Goal: Communication & Community: Answer question/provide support

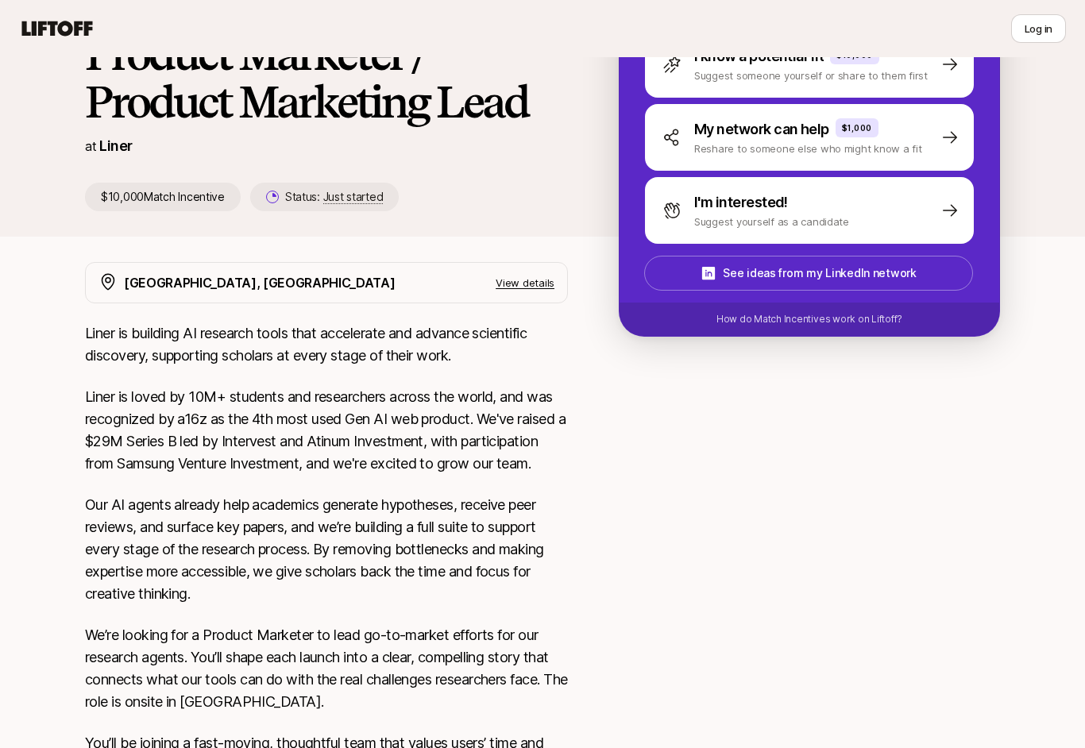
scroll to position [150, 0]
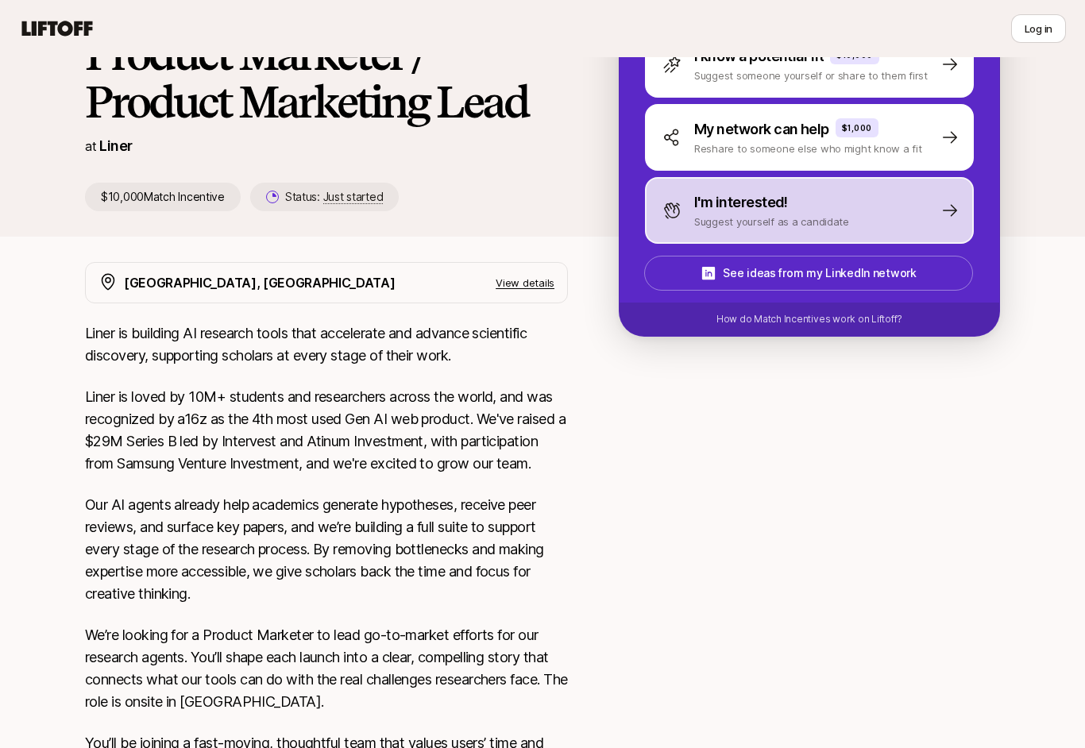
click at [722, 219] on p "Suggest yourself as a candidate" at bounding box center [771, 222] width 155 height 16
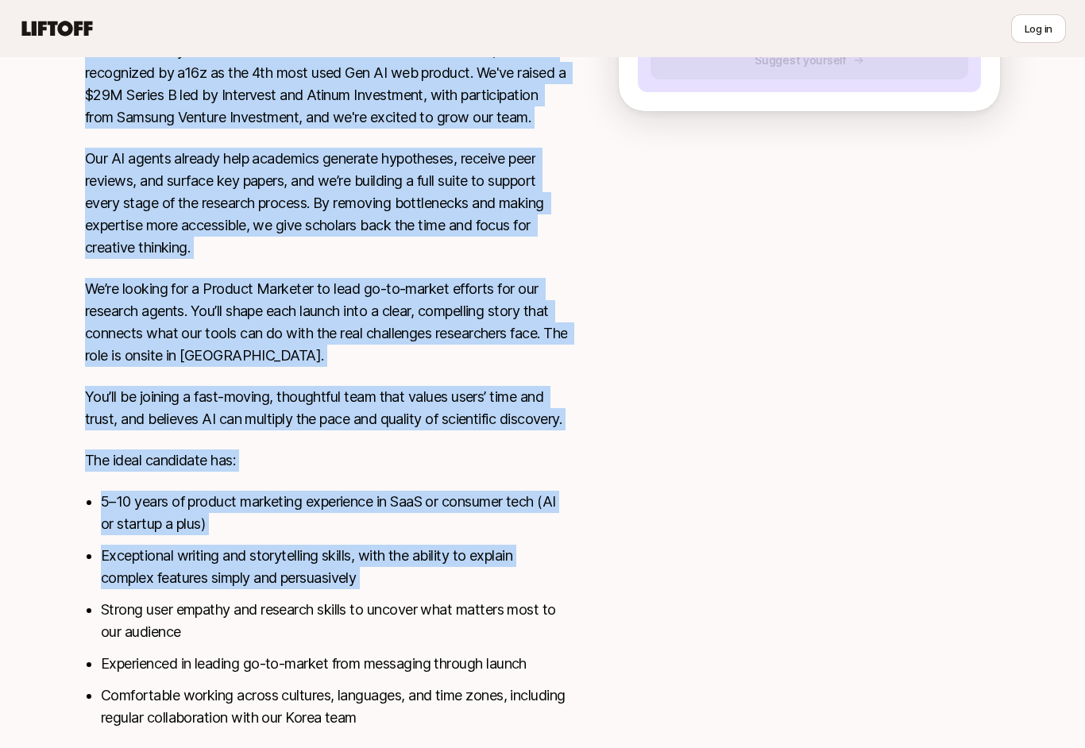
scroll to position [544, 0]
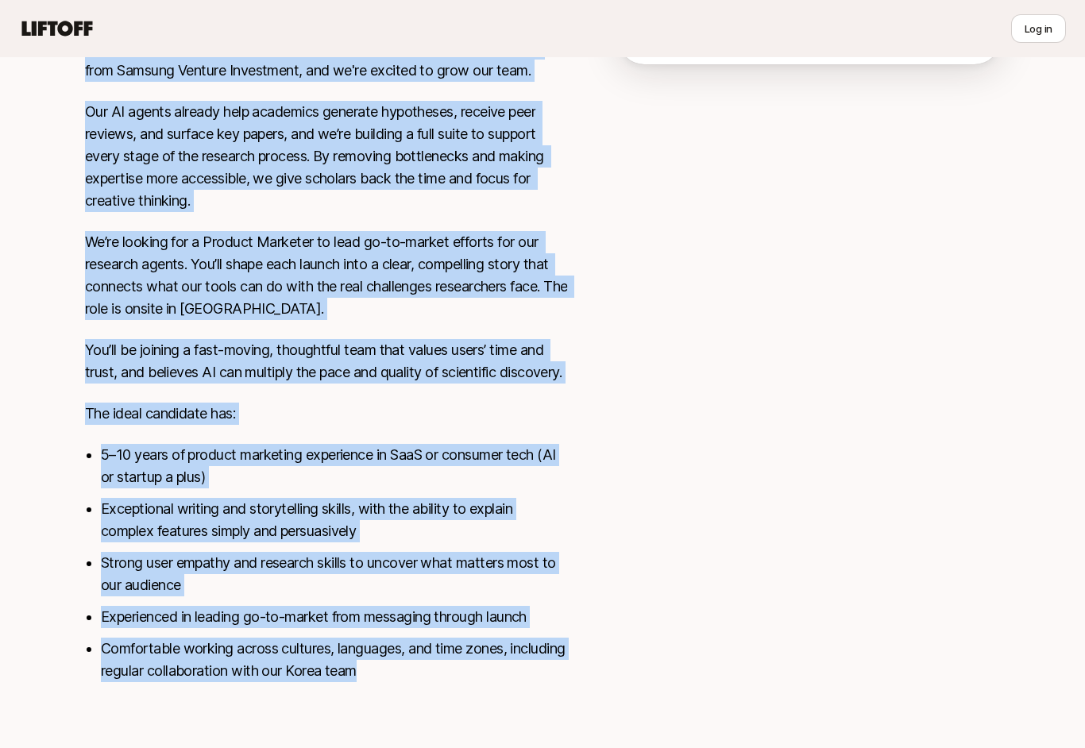
copy div "Lorem ip dolorsit AM consecte adipi elit seddoeiusm tem incidid utlaboreet dolo…"
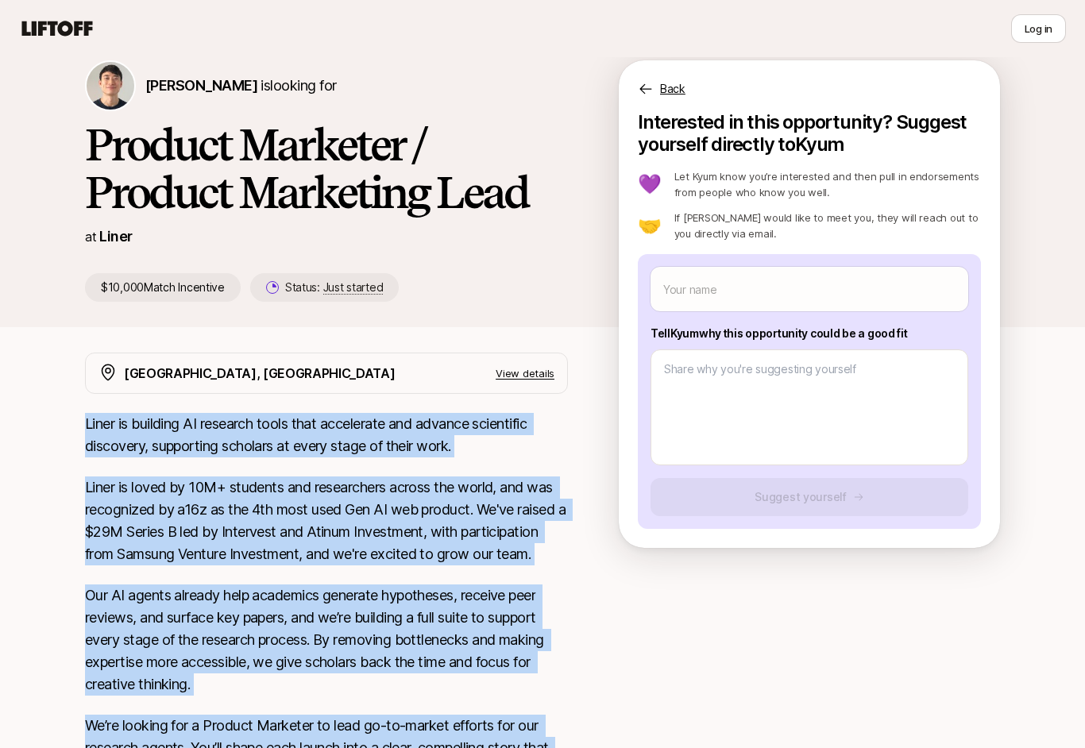
scroll to position [0, 0]
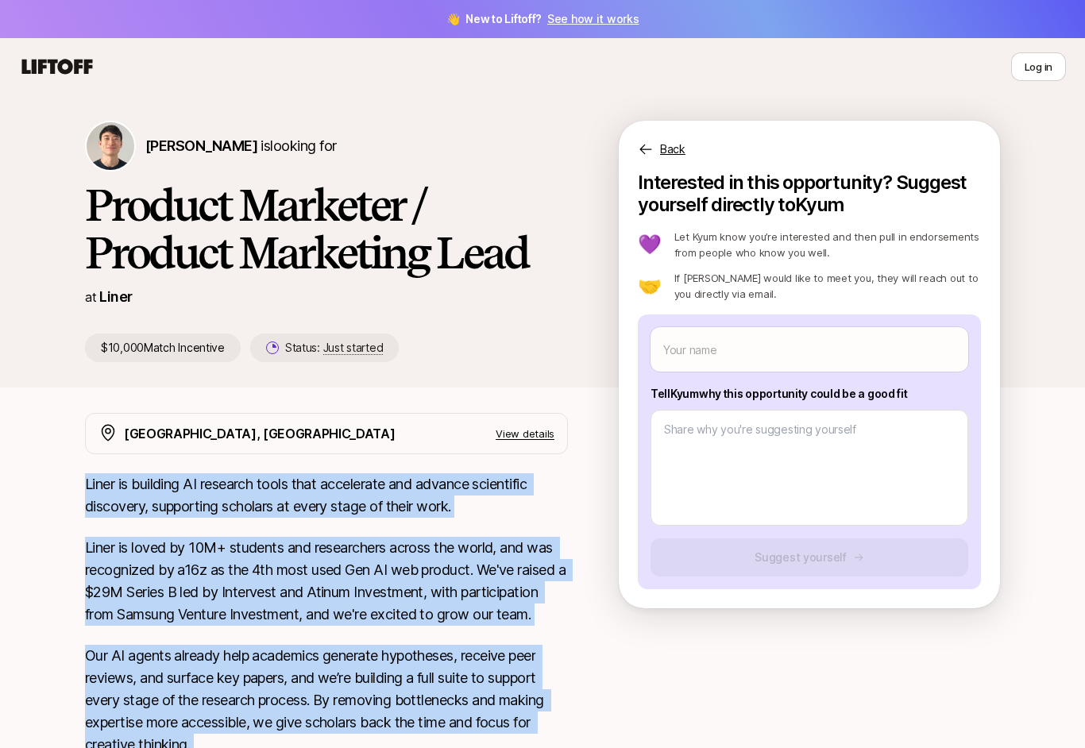
click at [575, 21] on link "See how it works" at bounding box center [593, 18] width 92 height 13
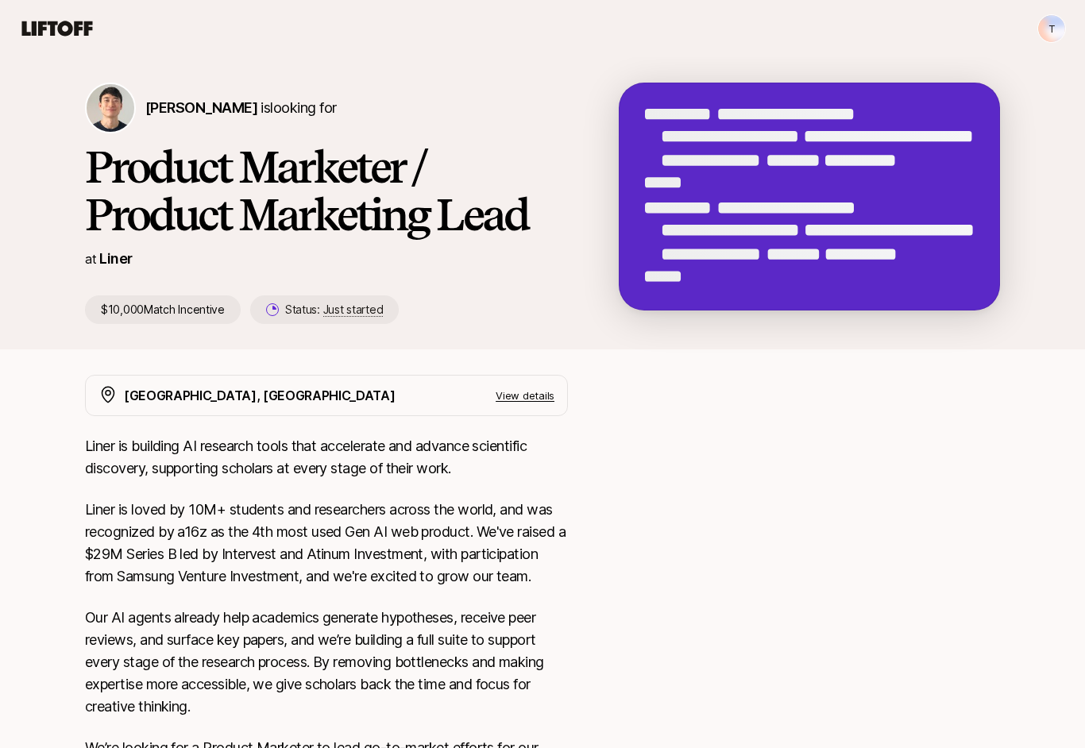
type textarea "x"
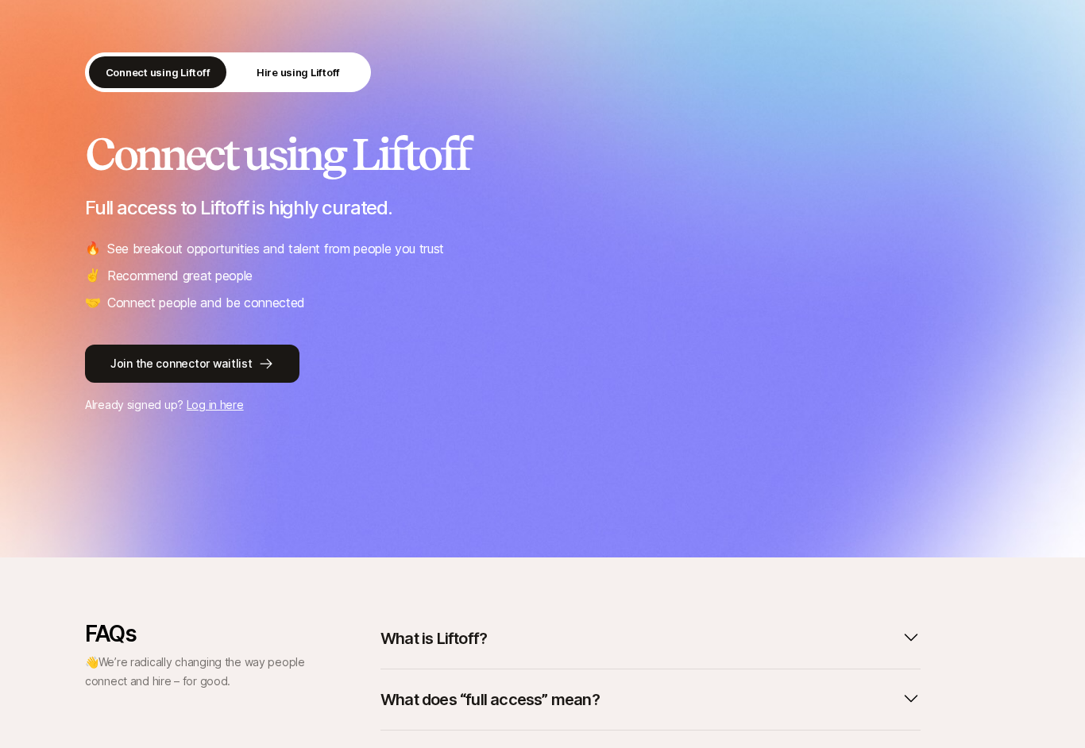
scroll to position [90, 0]
click at [121, 360] on button "Join the connector waitlist" at bounding box center [192, 364] width 214 height 38
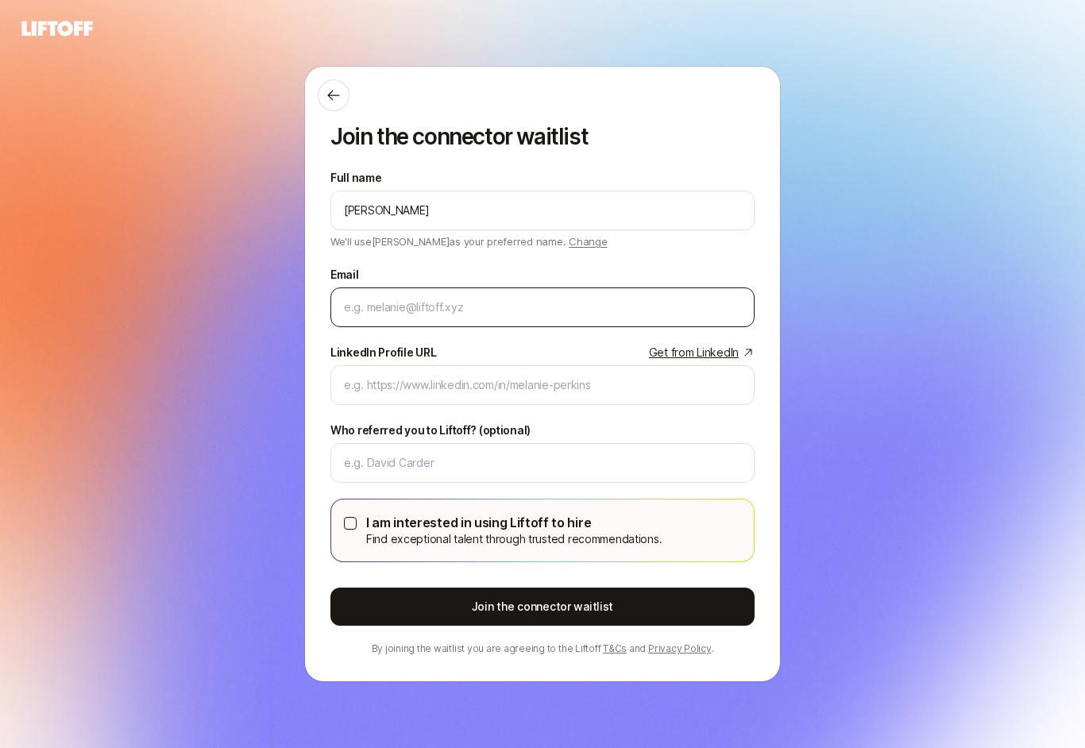
type input "[PERSON_NAME]"
click at [361, 316] on input "Email" at bounding box center [542, 307] width 397 height 19
type input "toddrollin@mac.com"
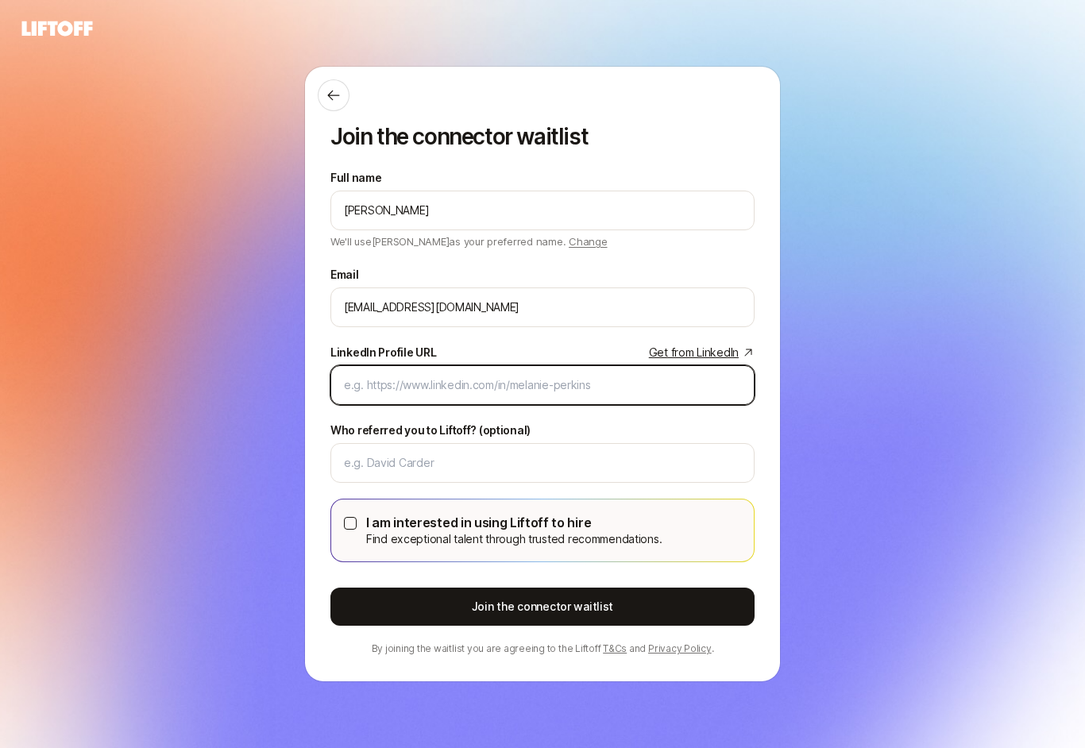
click at [372, 389] on input "LinkedIn Profile URL Get from LinkedIn" at bounding box center [542, 385] width 397 height 19
paste input "www.linkedin.com/in/todd-rollin"
type input "www.linkedin.com/in/todd-rollin"
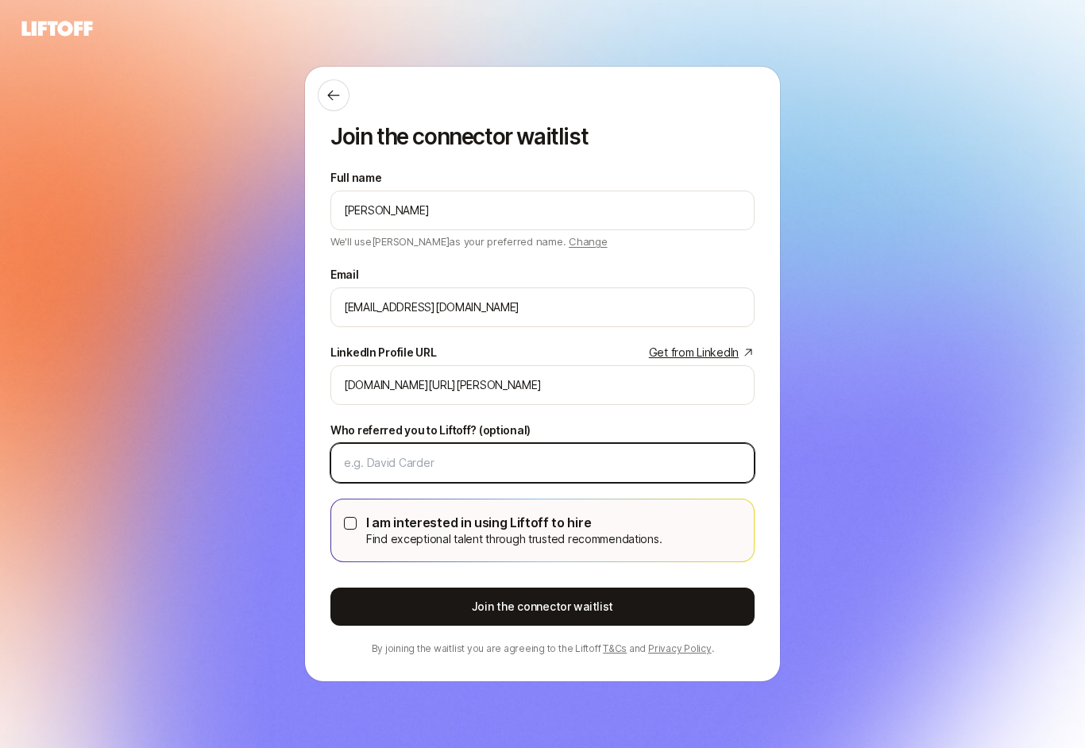
click at [365, 461] on input "Who referred you to Liftoff? (optional)" at bounding box center [542, 462] width 397 height 19
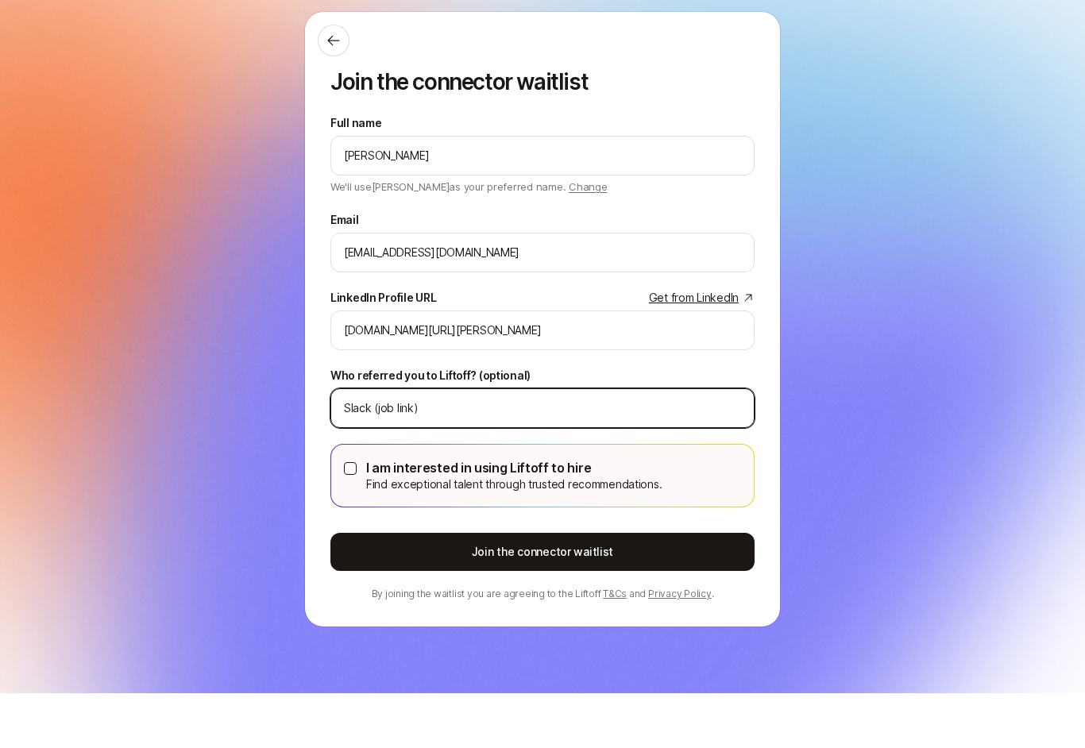
type input "Slack (job link)"
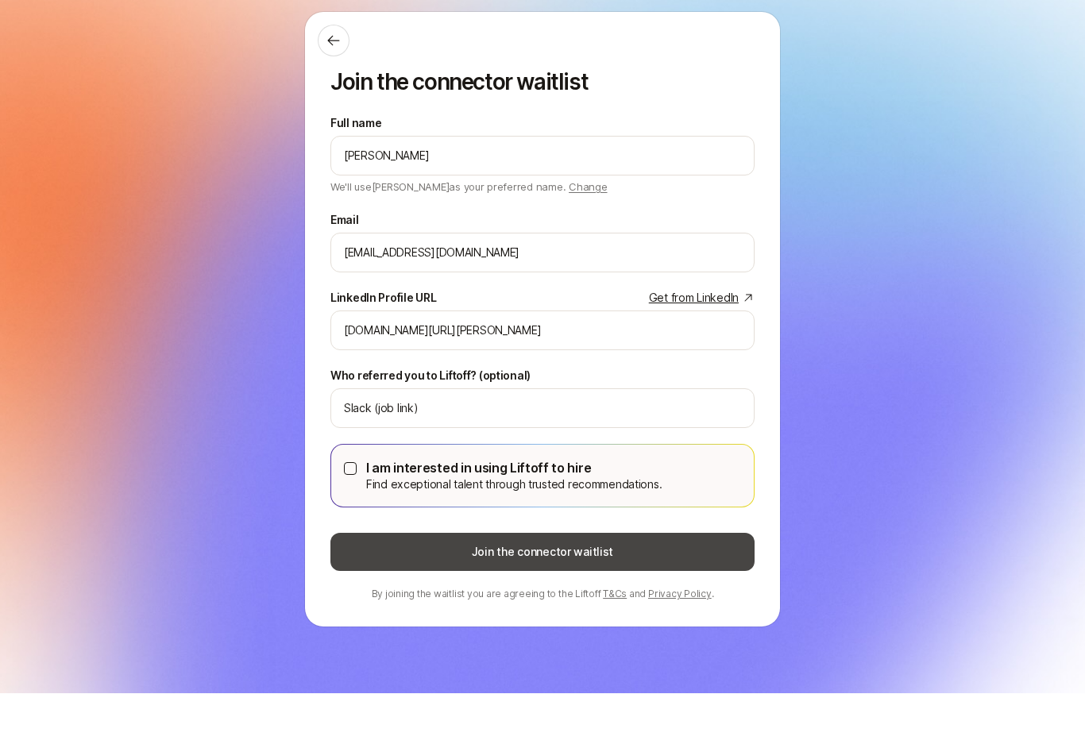
click at [408, 588] on button "Join the connector waitlist" at bounding box center [542, 607] width 424 height 38
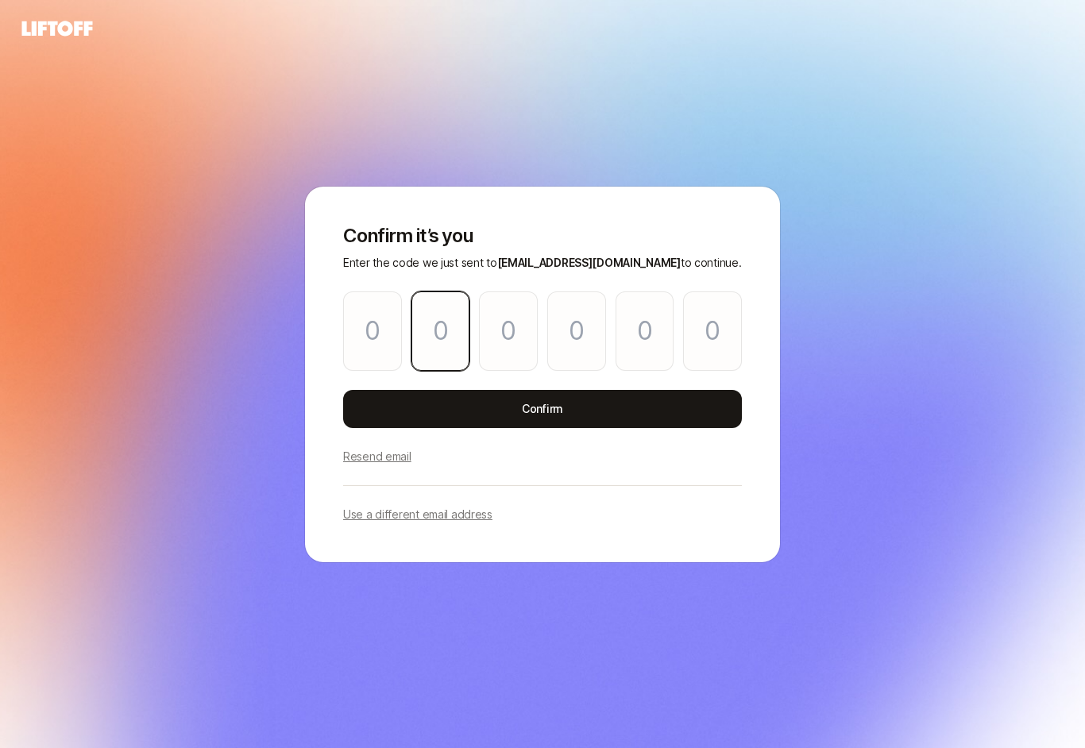
type input "9"
type input "4"
type input "3"
type input "0"
type input "3"
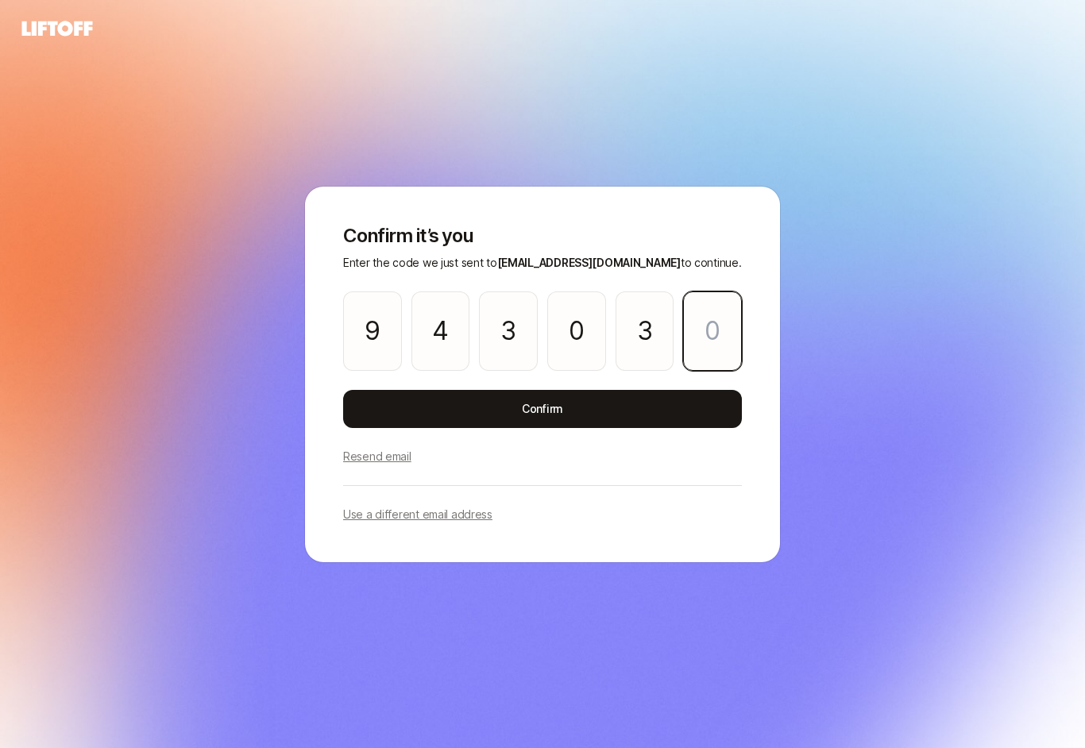
type input "4"
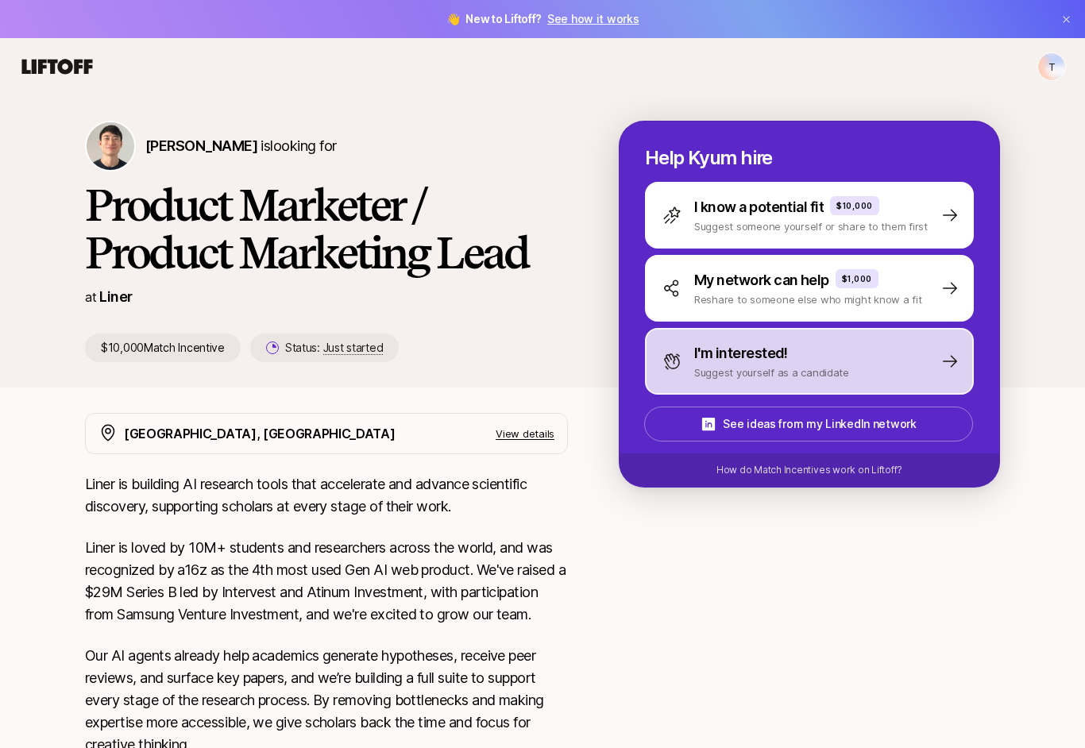
click at [710, 357] on p "I'm interested!" at bounding box center [741, 353] width 94 height 22
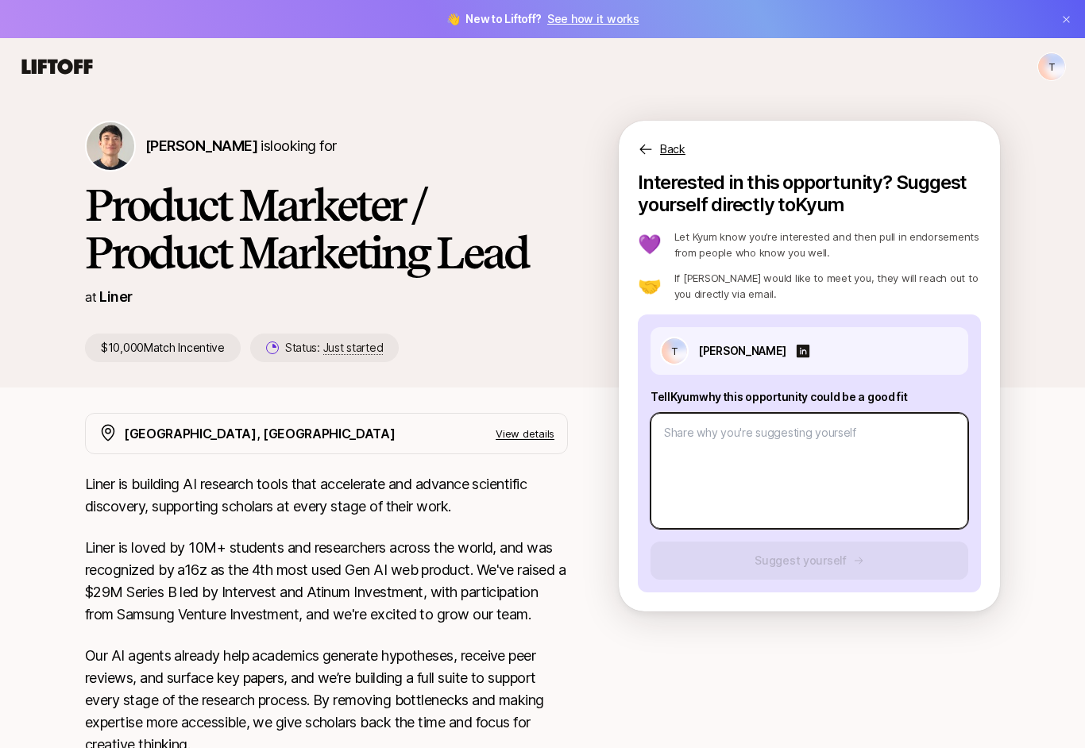
click at [692, 452] on textarea at bounding box center [809, 471] width 318 height 116
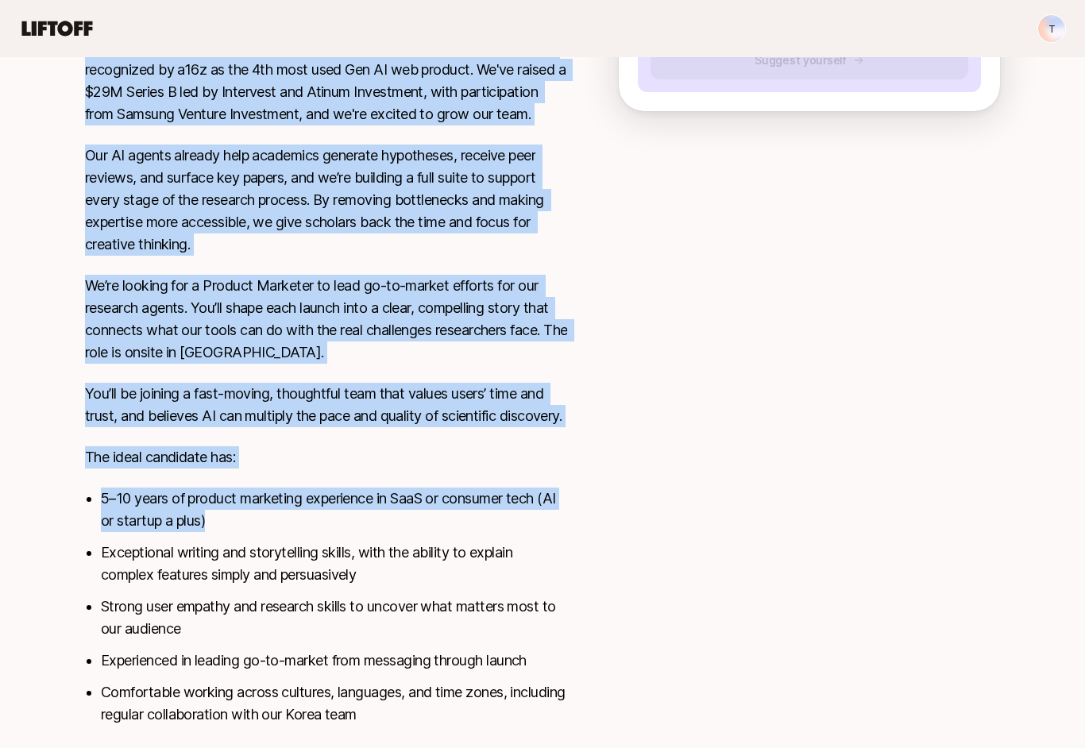
scroll to position [544, 0]
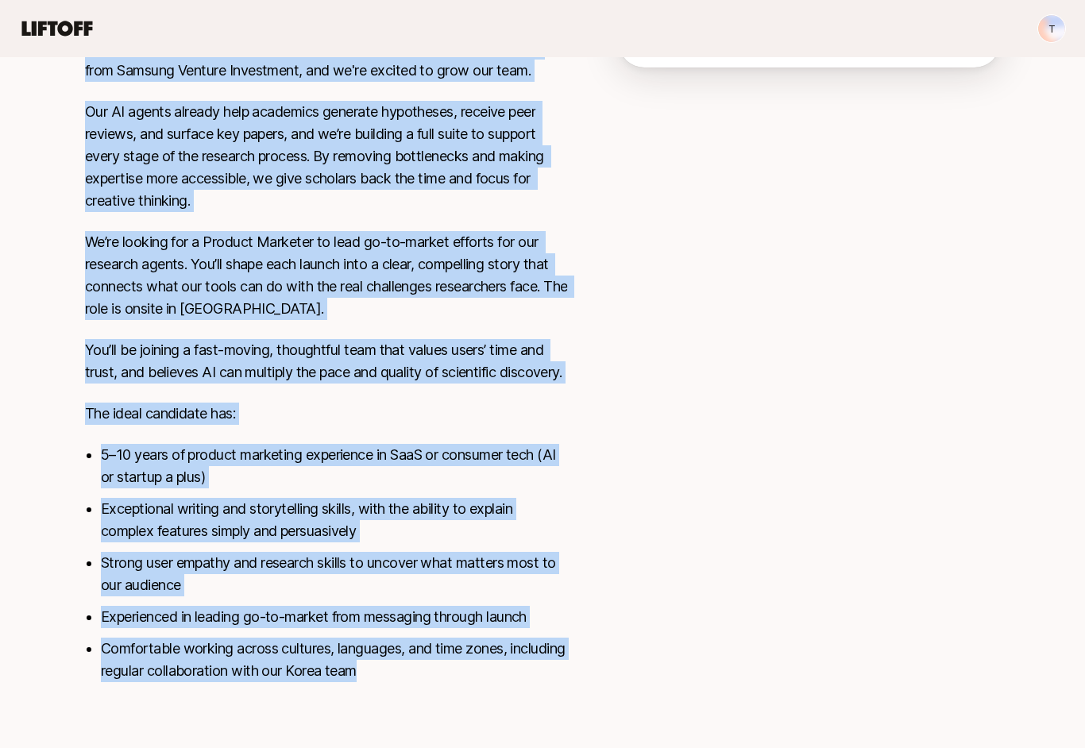
copy div "Lorem ip dolorsit AM consecte adipi elit seddoeiusm tem incidid utlaboreet dolo…"
click at [50, 643] on div "[PERSON_NAME] is looking for Product Marketer / Product Marketing Lead at Liner…" at bounding box center [542, 145] width 1085 height 1188
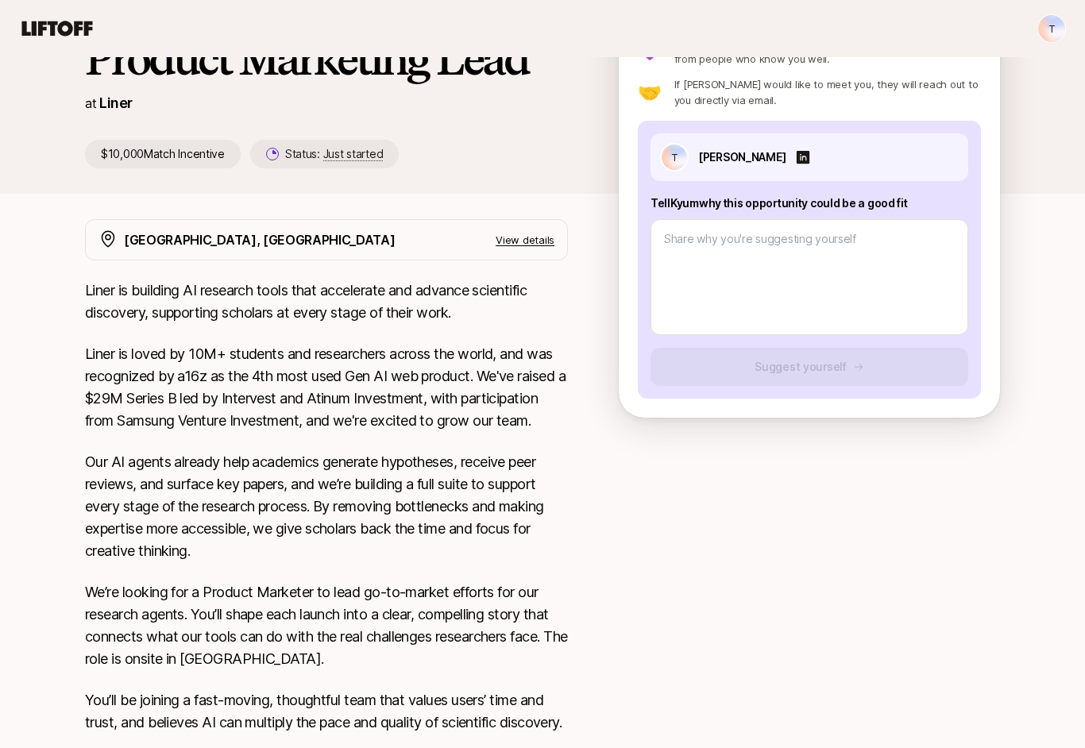
scroll to position [0, 0]
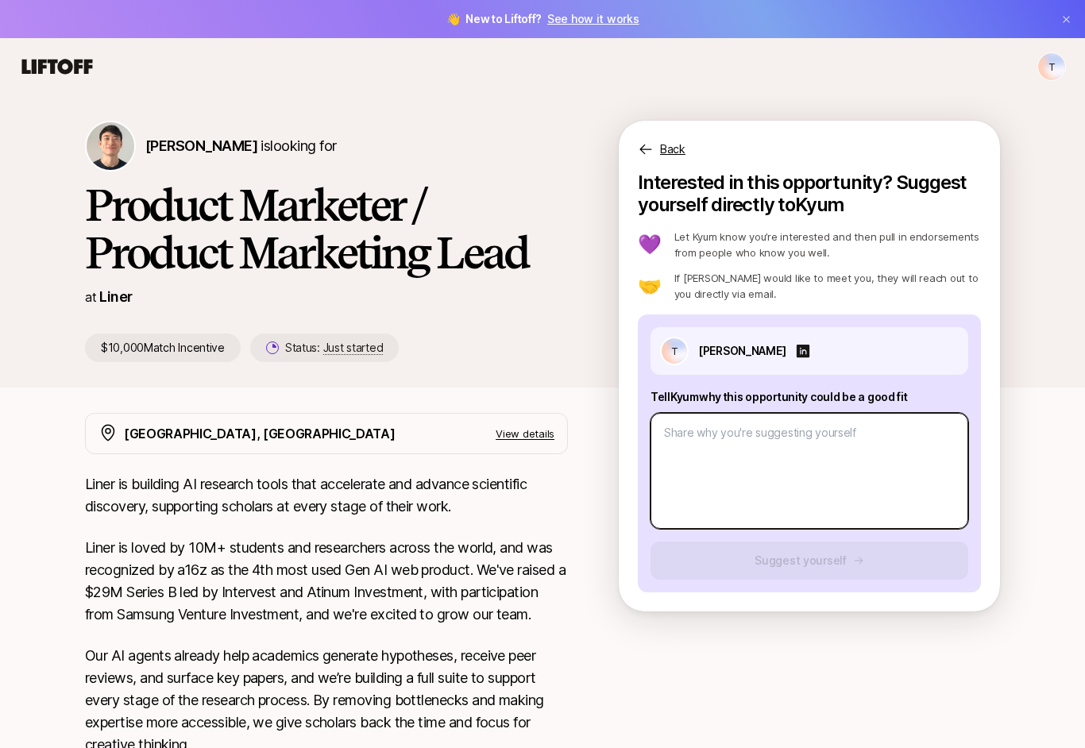
click at [680, 437] on textarea at bounding box center [809, 471] width 318 height 116
type textarea "x"
type textarea "H"
type textarea "x"
type textarea "Hi"
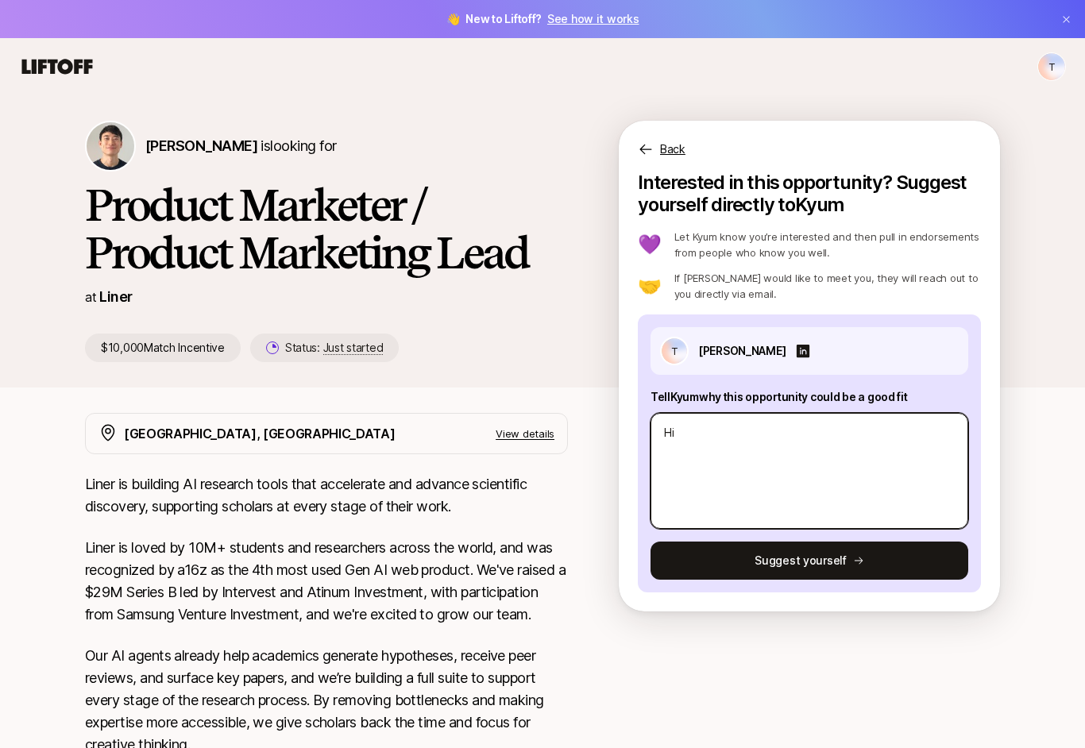
type textarea "x"
type textarea "Hi"
type textarea "x"
type textarea "Hi K"
type textarea "x"
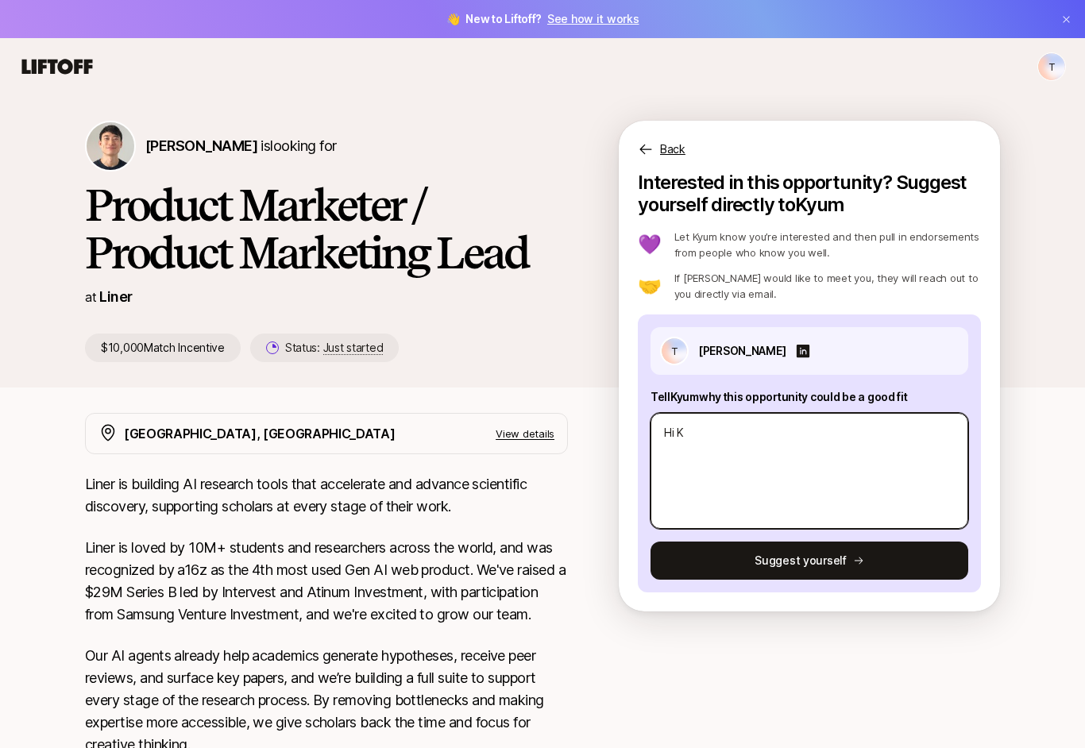
type textarea "Hi Ky"
type textarea "x"
type textarea "Hi Kyu"
type textarea "x"
type textarea "Hi Kyum"
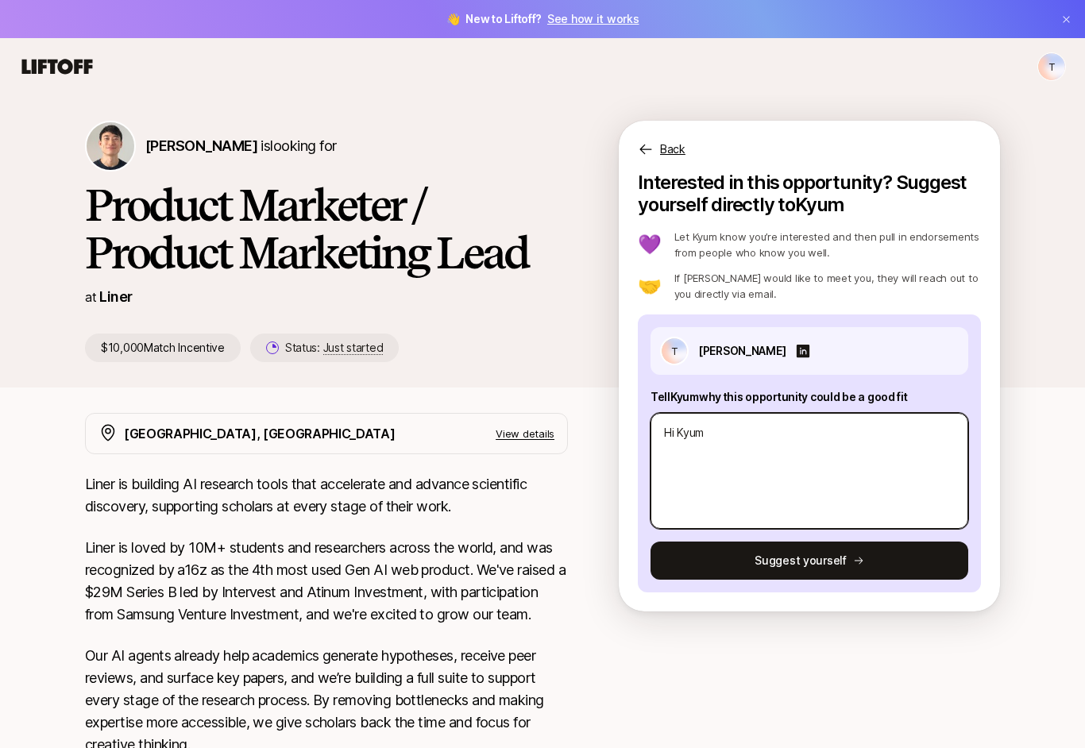
type textarea "x"
type textarea "Hi Kyum"
type textarea "x"
type textarea "Hi Kyum -"
type textarea "x"
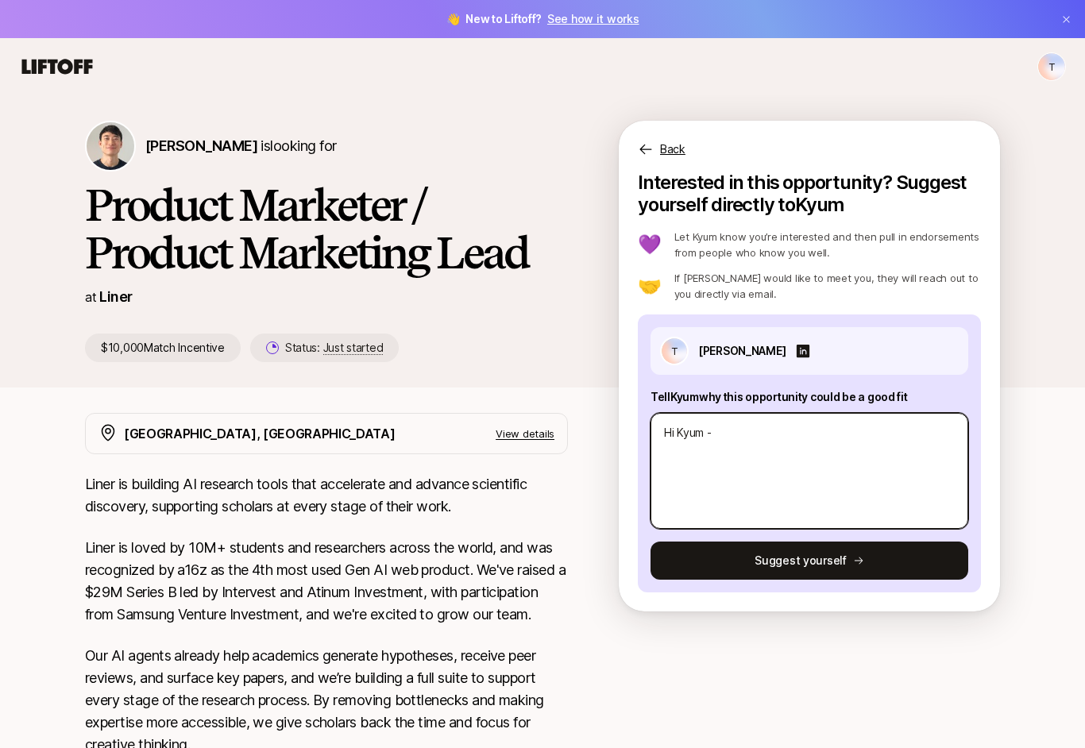
type textarea "Hi Kyum - t"
type textarea "x"
type textarea "Hi Kyum - th"
type textarea "x"
type textarea "Hi Kyum - tha"
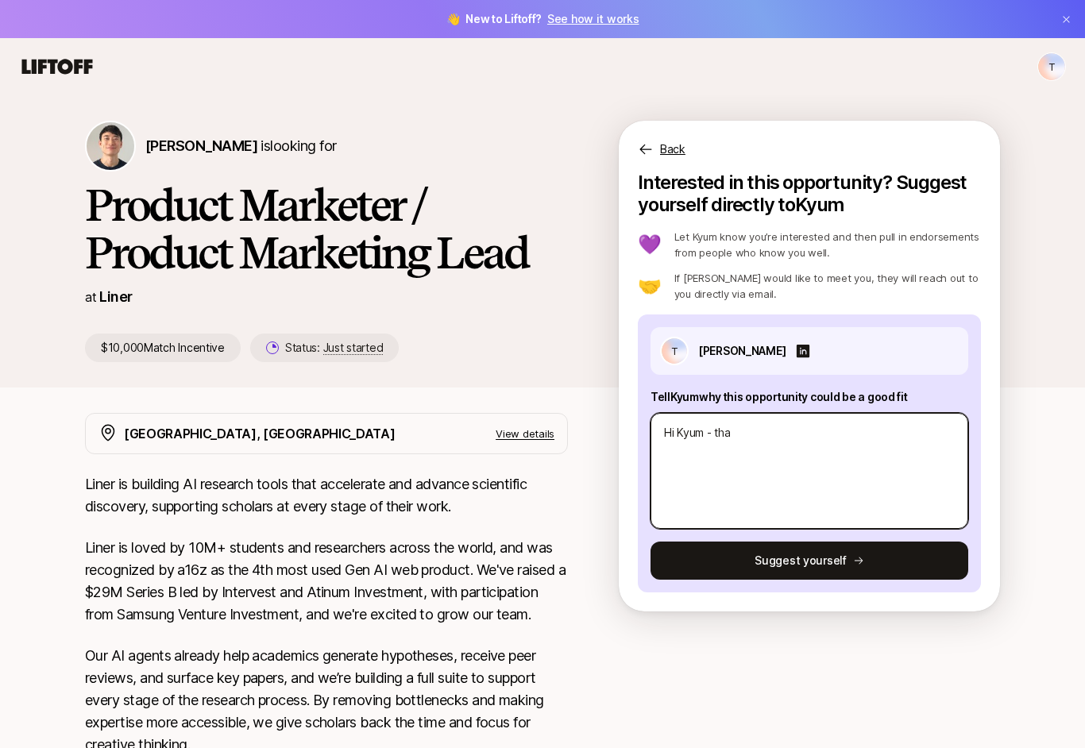
type textarea "x"
type textarea "Hi Kyum - than"
type textarea "x"
type textarea "Hi Kyum - thank"
type textarea "x"
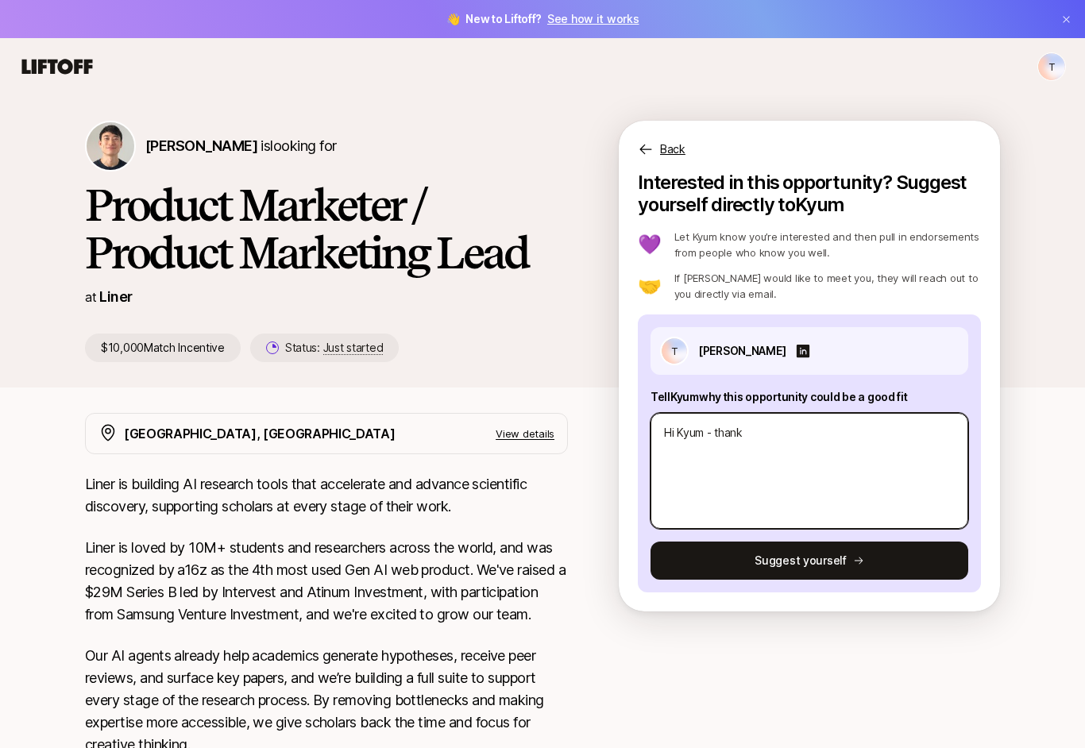
type textarea "Hi Kyum - thanks"
type textarea "x"
type textarea "Hi Kyum - thanks"
type textarea "x"
type textarea "Hi Kyum - thanks"
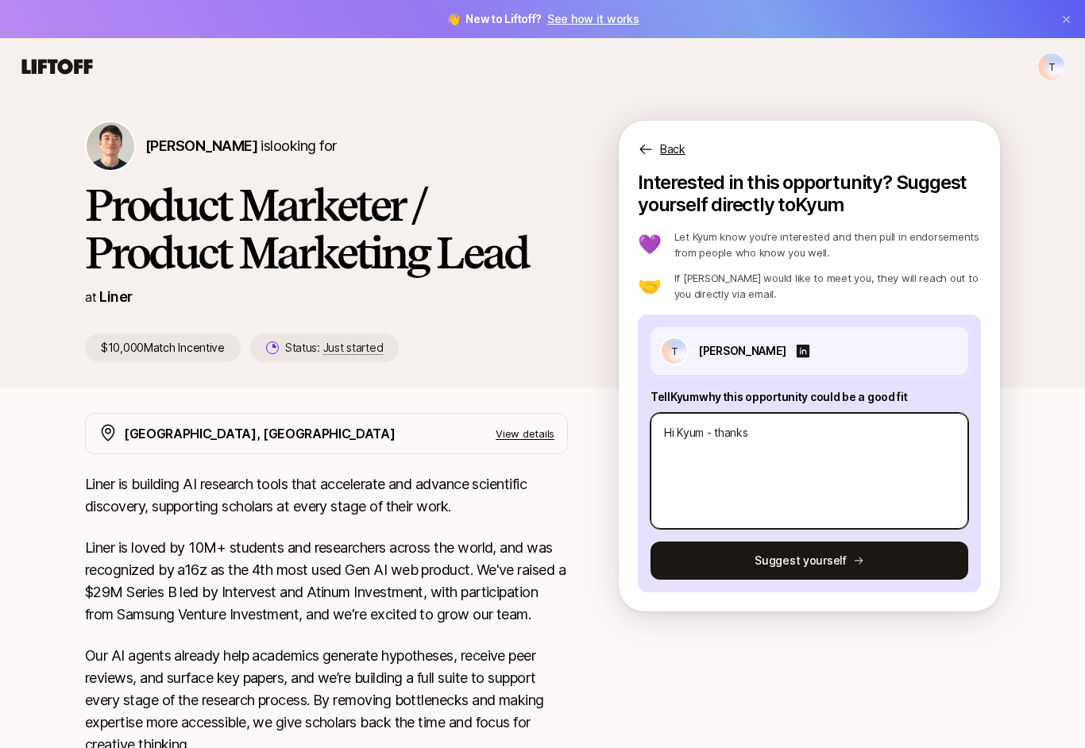
type textarea "x"
type textarea "Hi Kyum - thank"
type textarea "x"
type textarea "Hi Kyum - than"
type textarea "x"
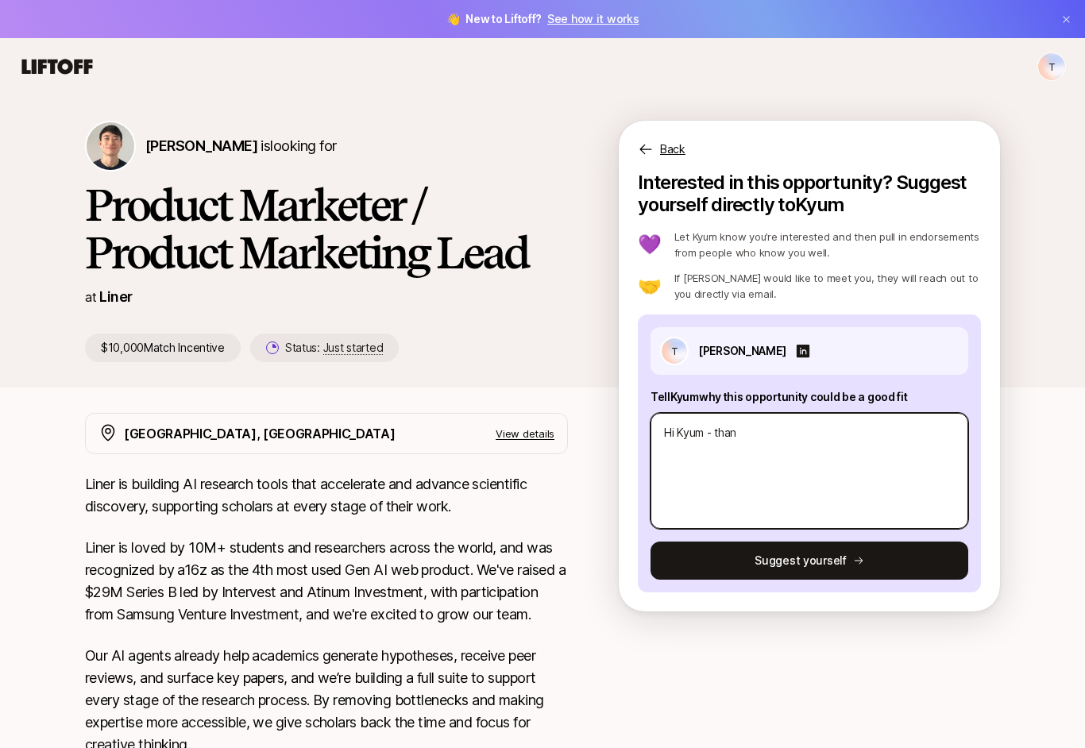
type textarea "Hi Kyum - tha"
type textarea "x"
type textarea "Hi Kyum - th"
type textarea "x"
type textarea "Hi Kyum - t"
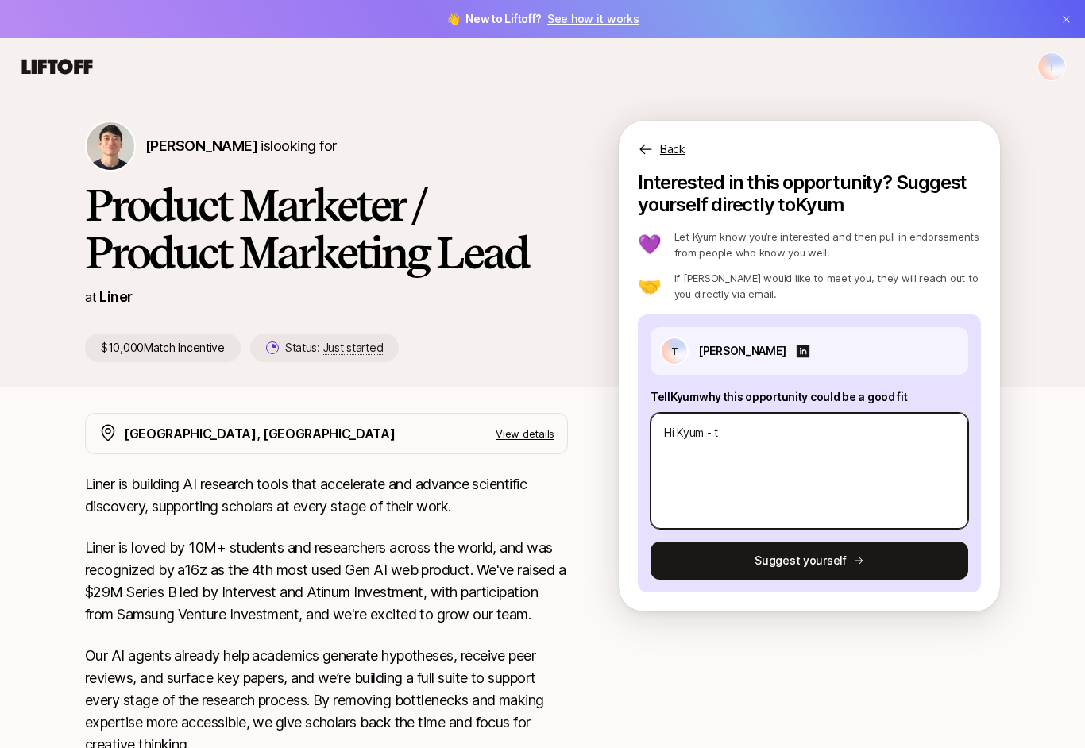
type textarea "x"
type textarea "Hi Kyum -"
type textarea "x"
type textarea "Hi Kyum - g"
type textarea "x"
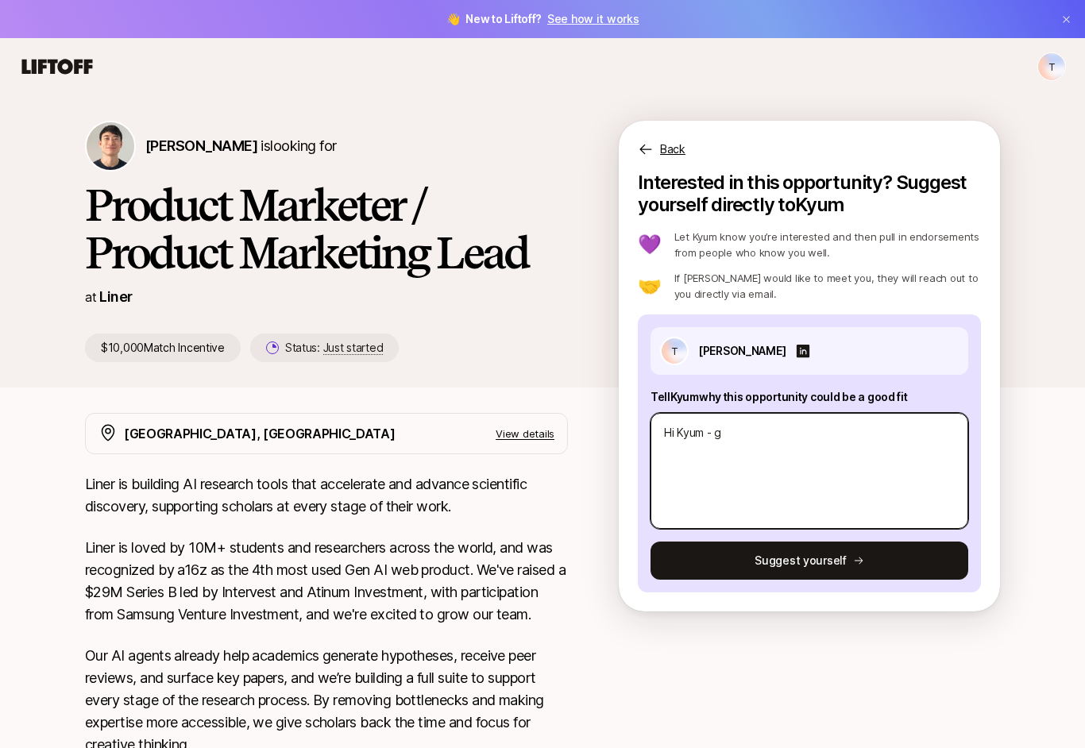
type textarea "Hi Kyum - gr"
type textarea "x"
type textarea "Hi Kyum - gre"
type textarea "x"
type textarea "Hi Kyum - grea"
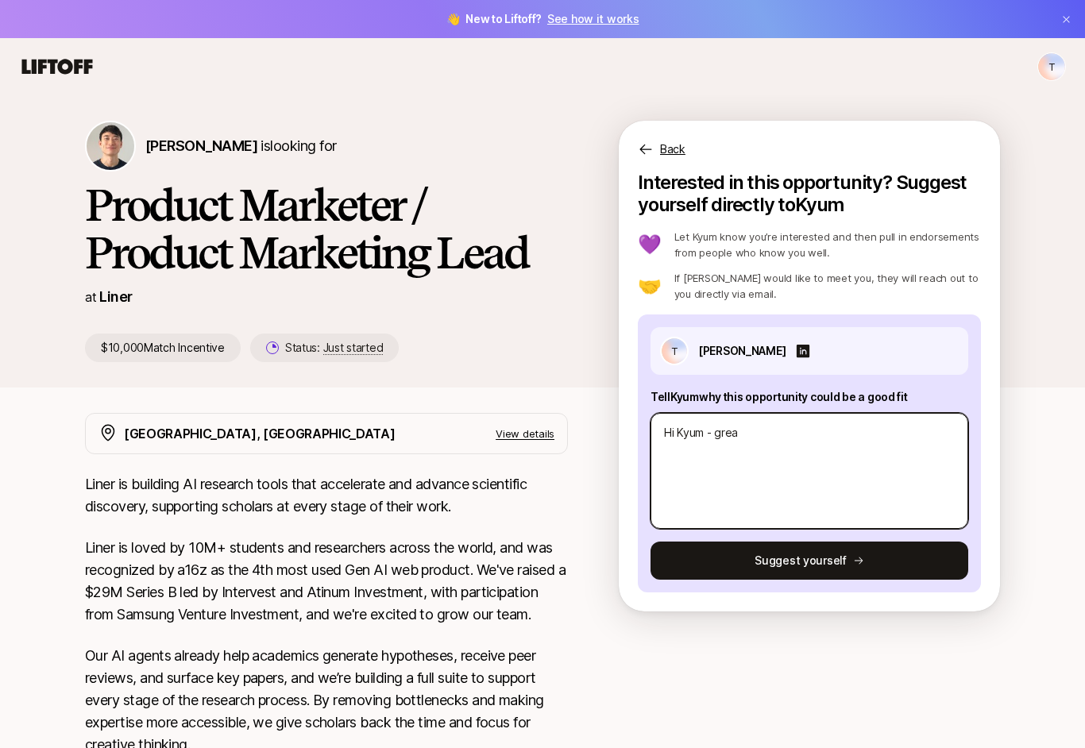
type textarea "x"
type textarea "Hi Kyum - great"
type textarea "x"
type textarea "Hi Kyum - great"
type textarea "x"
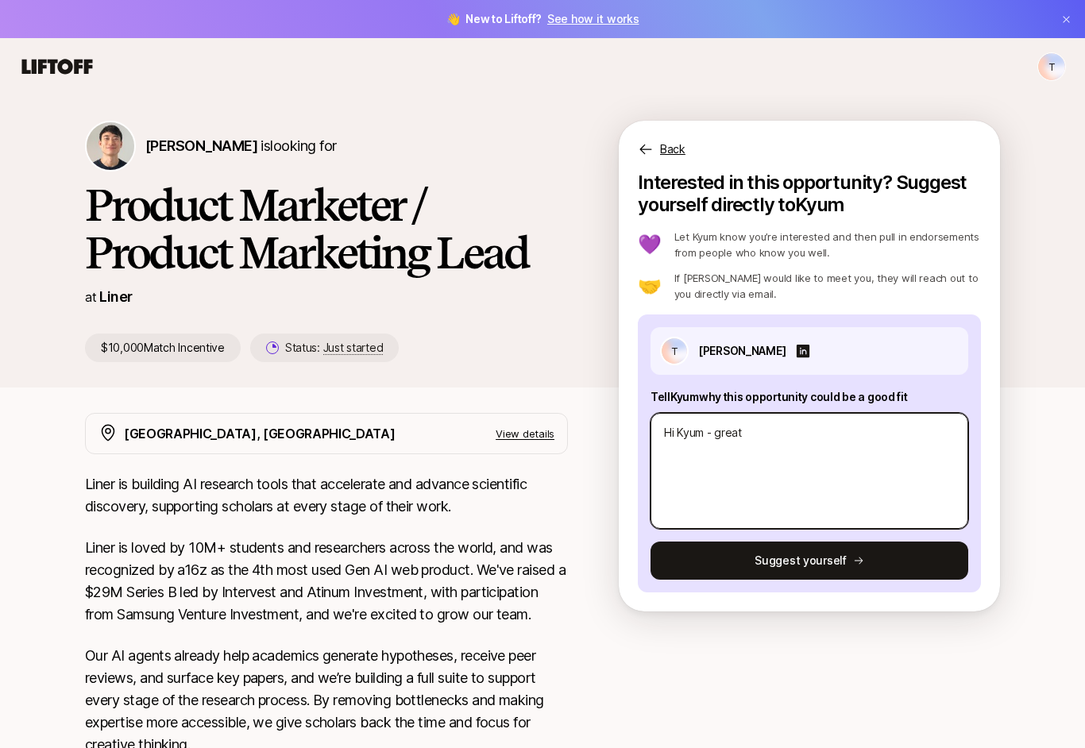
type textarea "Hi Kyum - great t"
type textarea "x"
type textarea "Hi Kyum - great to"
type textarea "x"
type textarea "Hi Kyum - great to"
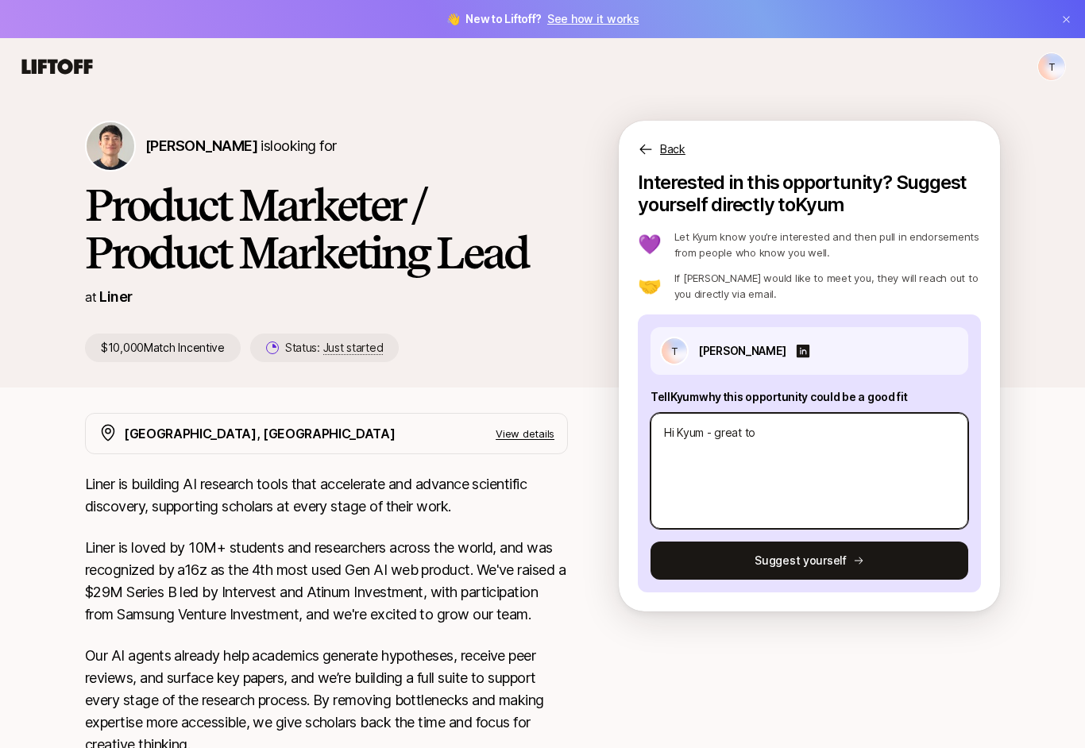
type textarea "x"
type textarea "Hi Kyum - great to m"
type textarea "x"
type textarea "Hi Kyum - great to me"
type textarea "x"
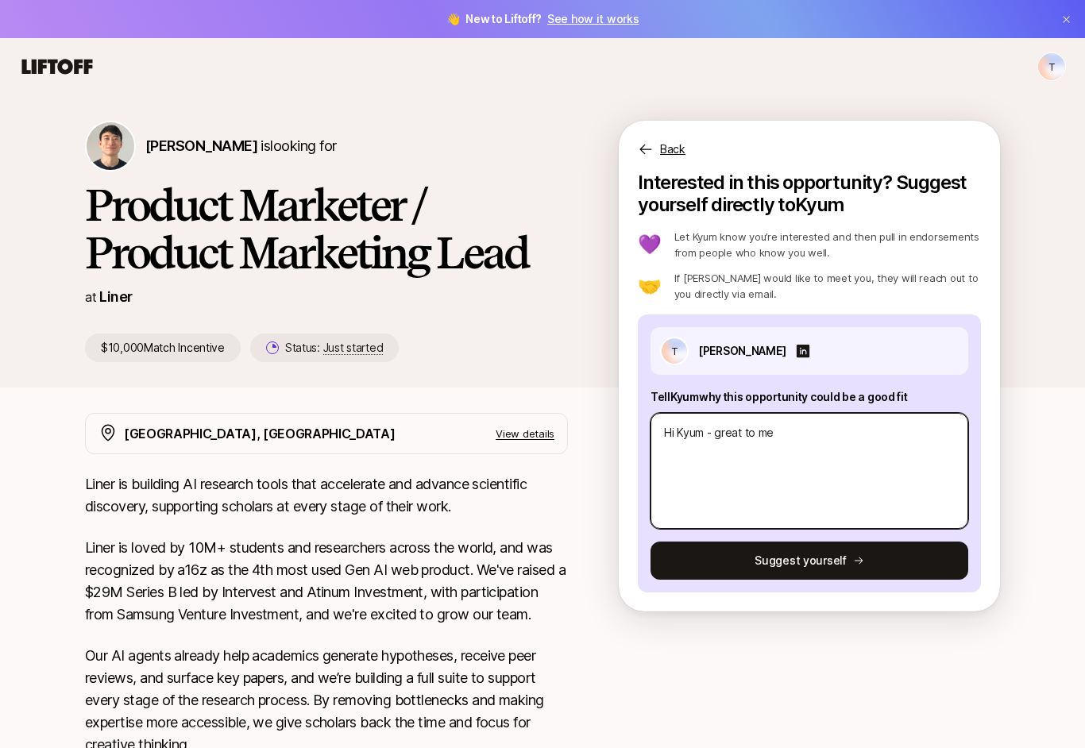
type textarea "Hi Kyum - great to mee"
type textarea "x"
type textarea "Hi Kyum - great to meet"
type textarea "x"
type textarea "Hi Kyum - great to meet"
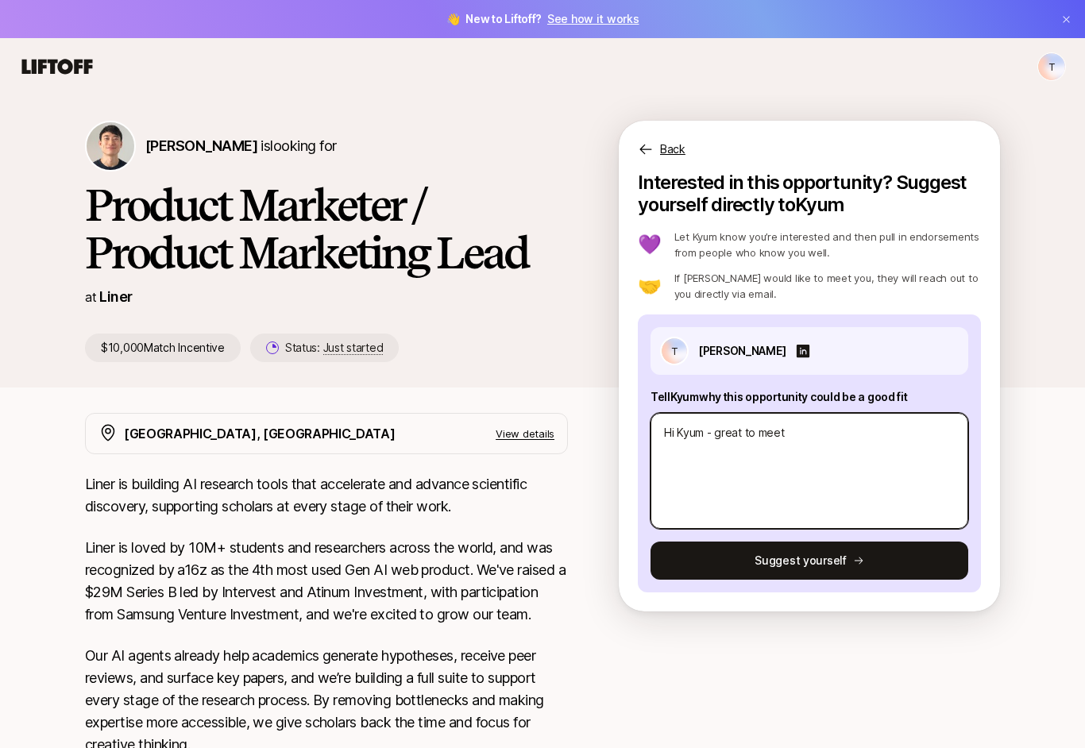
type textarea "x"
type textarea "Hi Kyum - great to meet y"
type textarea "x"
type textarea "Hi Kyum - great to meet yo"
type textarea "x"
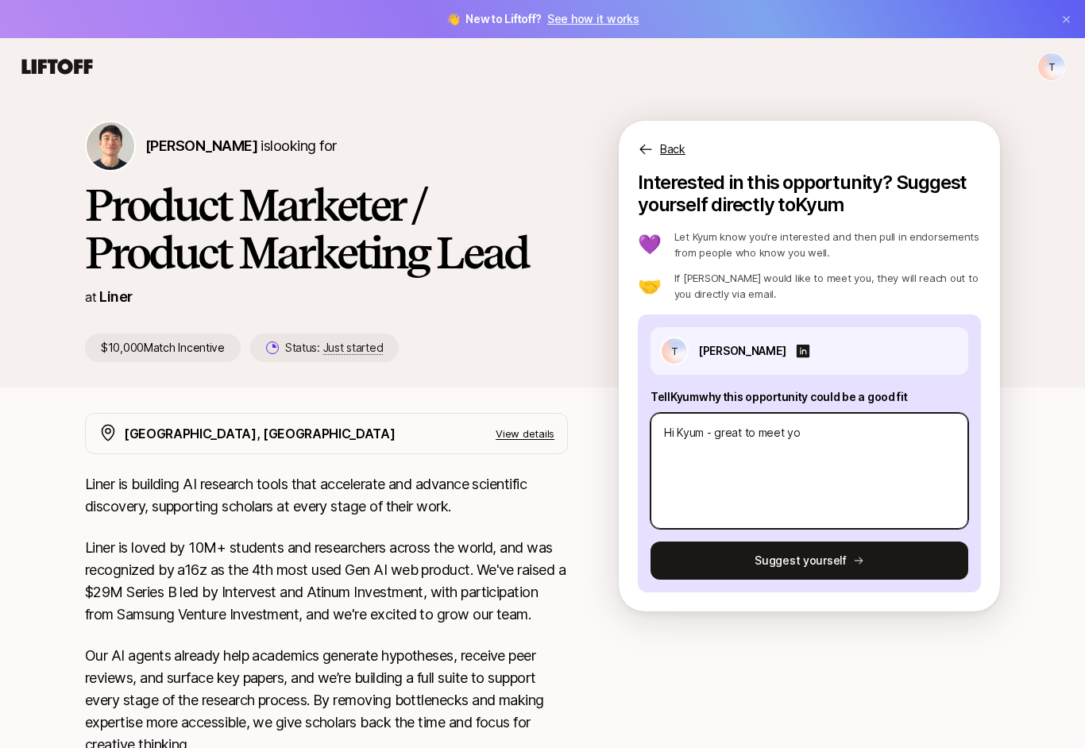
type textarea "Hi Kyum - great to meet you"
type textarea "x"
type textarea "Hi Kyum - great to meet you."
type textarea "x"
type textarea "Hi Kyum - great to meet you."
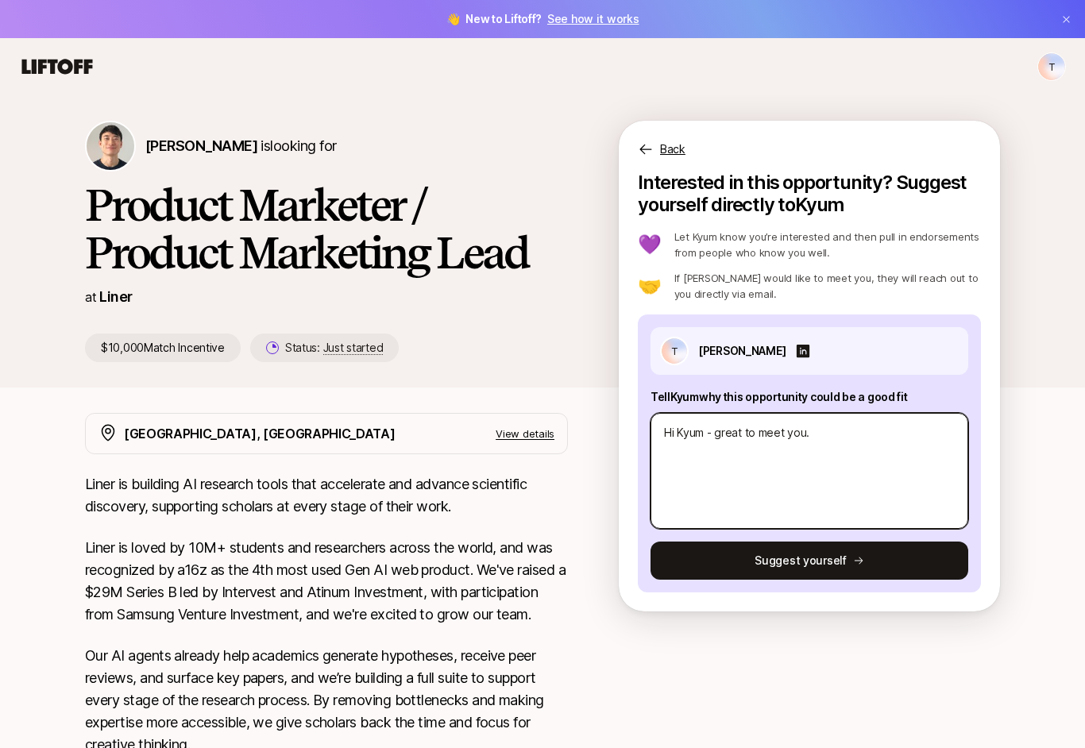
type textarea "x"
type textarea "Hi Kyum - great to meet you."
paste textarea ""I'm energized by Liner's mission to democratize scientific discovery because I…"
type textarea "x"
type textarea "Hi Kyum - great to meet you. "I'm energized by Liner's mission to democratize s…"
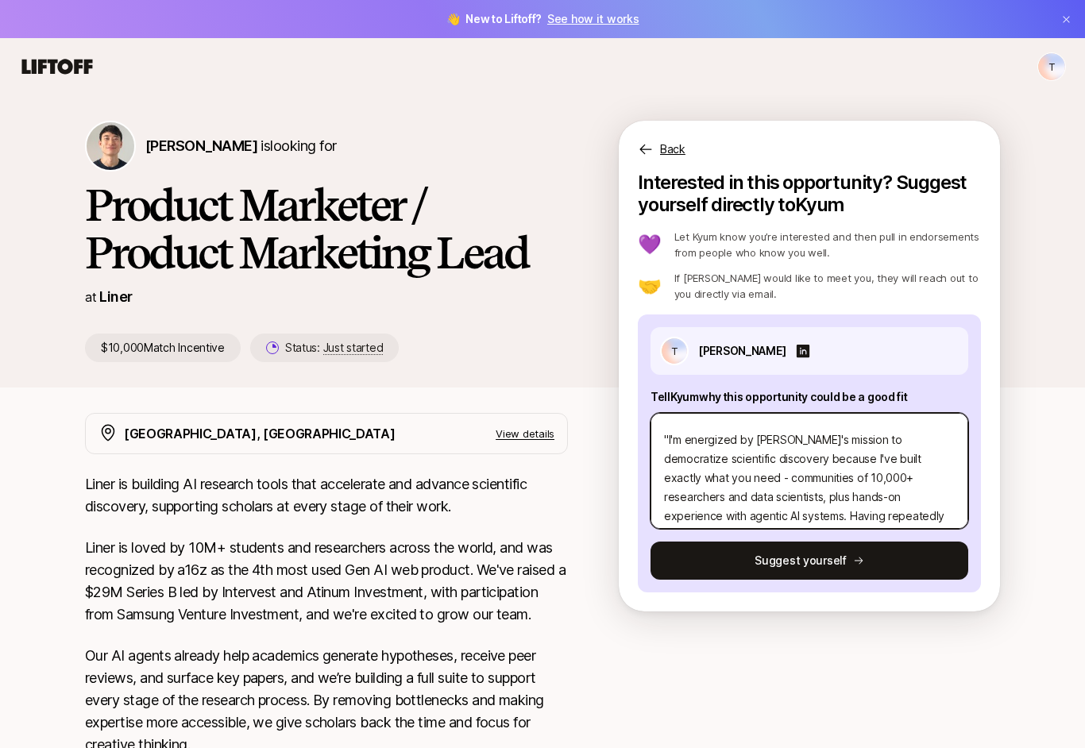
scroll to position [32, 0]
click at [665, 461] on textarea "Hi Kyum - great to meet you. "I'm energized by Liner's mission to democratize s…" at bounding box center [809, 471] width 318 height 116
type textarea "x"
type textarea "Hi Kyum - great to meet you. I'm energized by Liner's mission to democratize sc…"
type textarea "x"
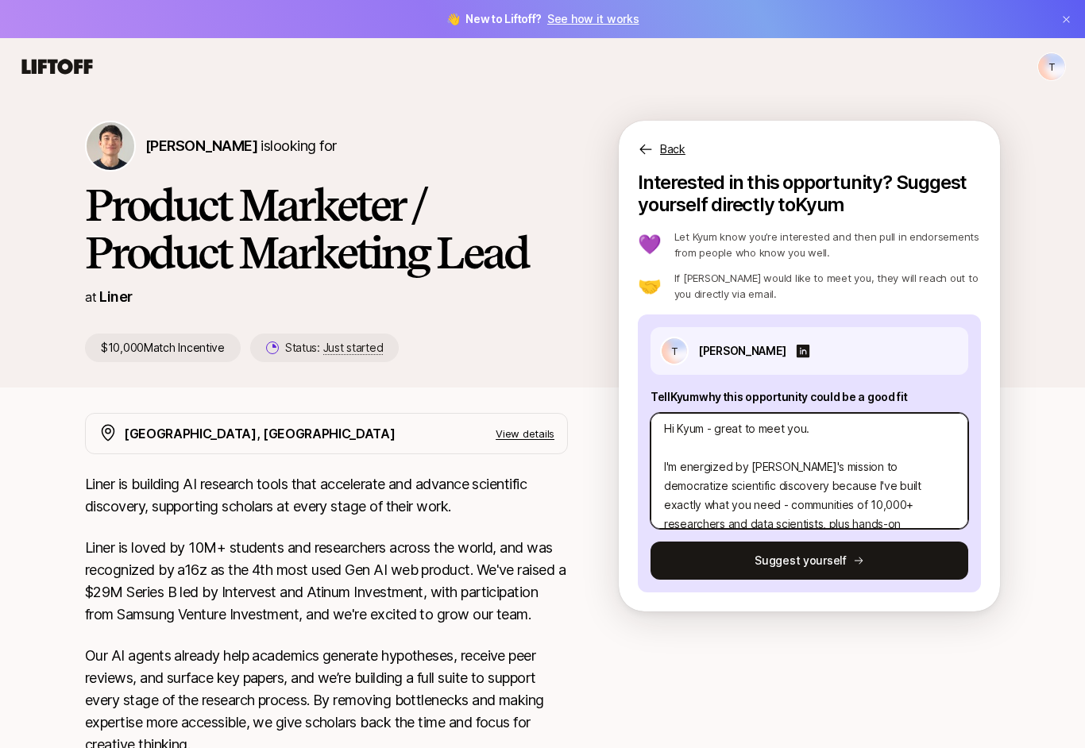
scroll to position [10, 0]
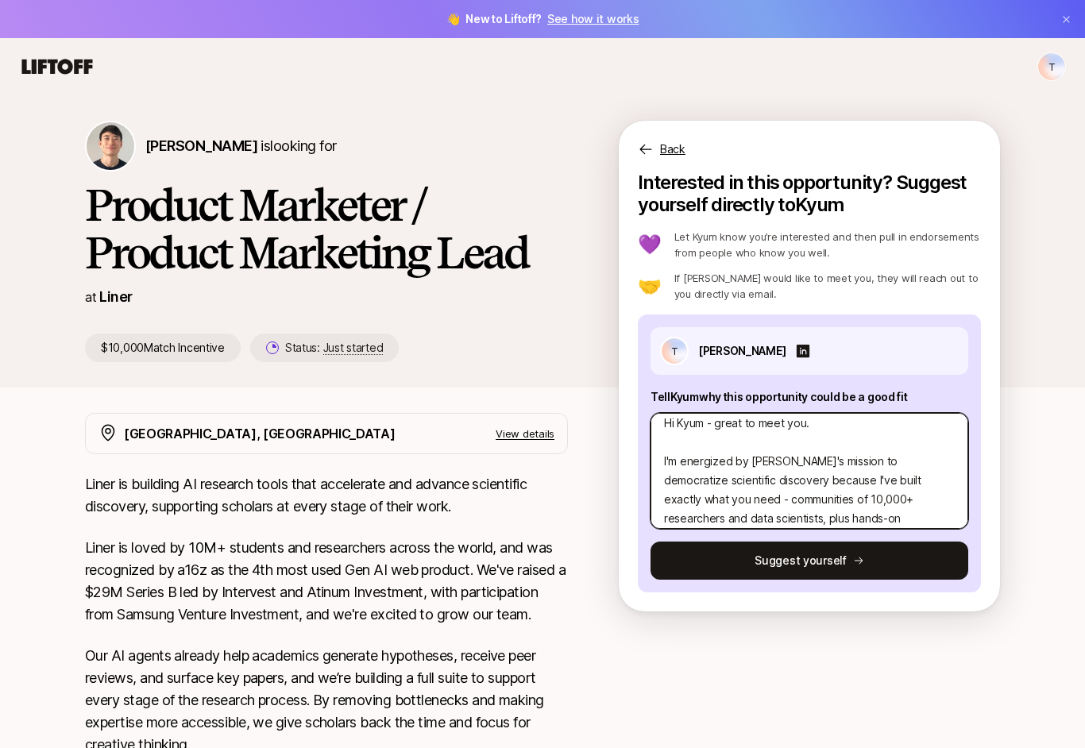
click at [665, 468] on textarea "Hi Kyum - great to meet you. I'm energized by Liner's mission to democratize sc…" at bounding box center [809, 471] width 318 height 116
type textarea "Hi Kyum - great to meet you. FI'm energized by Liner's mission to democratize s…"
type textarea "x"
type textarea "Hi Kyum - great to meet you. FirI'm energized by Liner's mission to democratize…"
type textarea "x"
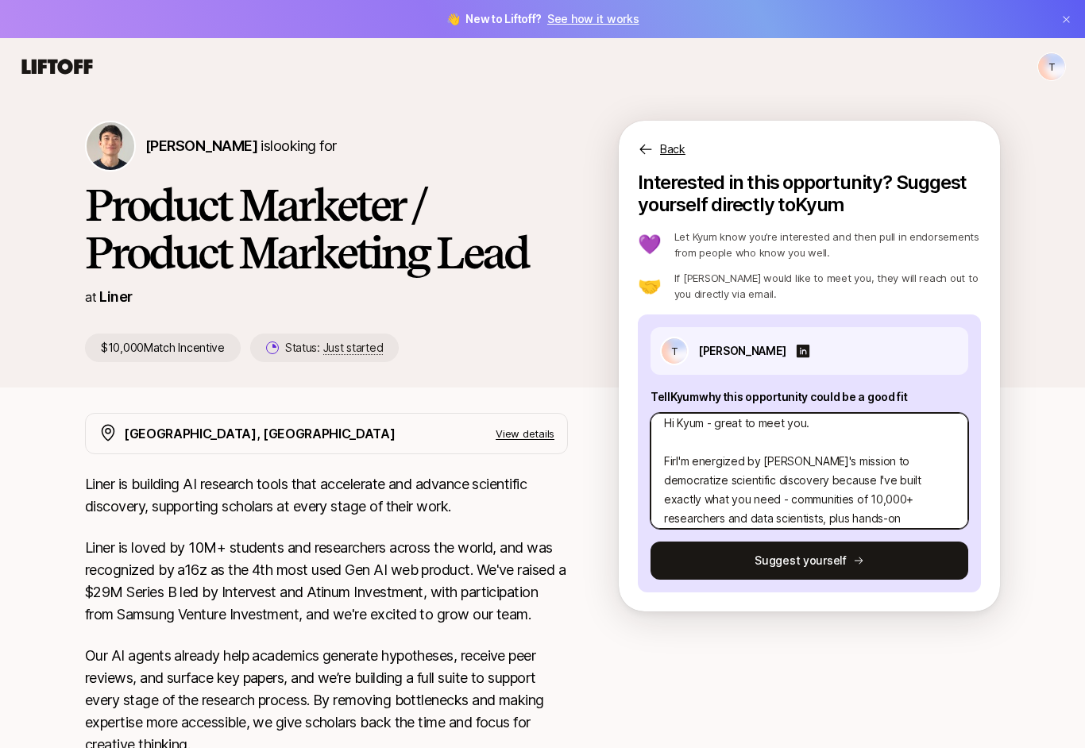
type textarea "Hi Kyum - great to meet you. Fir I'm energized by Liner's mission to democratiz…"
type textarea "x"
type textarea "Hi Kyum - great to meet you. FirsI'm energized by Liner's mission to democratiz…"
type textarea "x"
type textarea "Hi Kyum - great to meet you. FirstI'm energized by Liner's mission to democrati…"
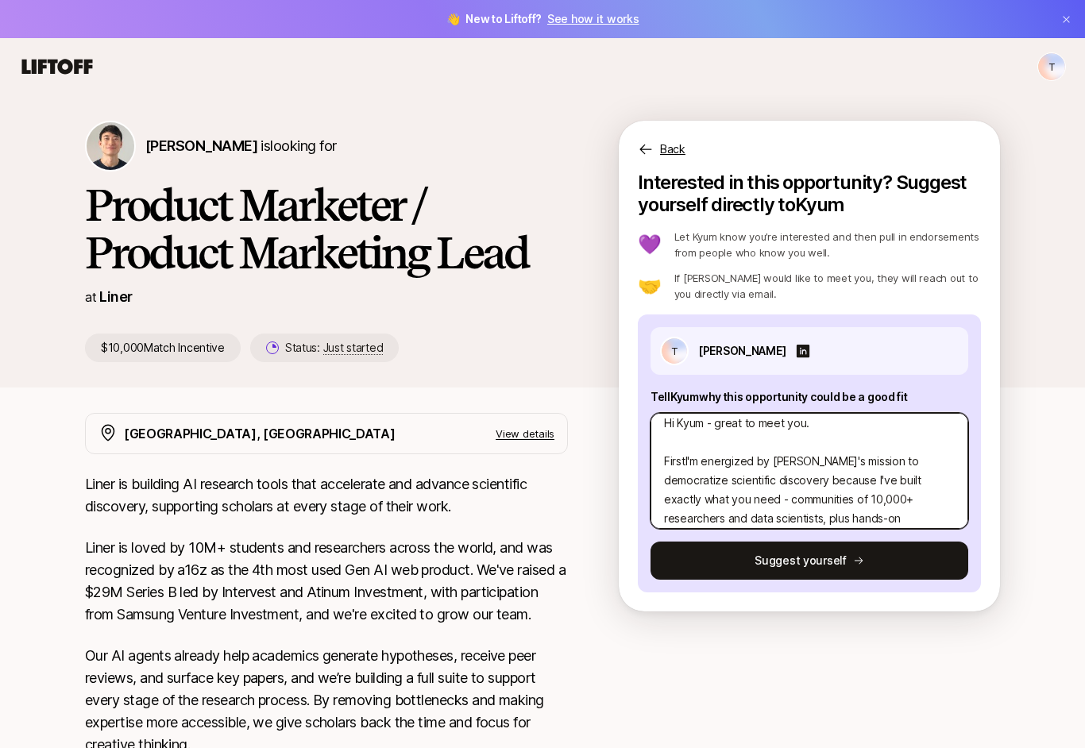
type textarea "x"
type textarea "Hi Kyum - great to meet you. First I'm energized by Liner's mission to democrat…"
type textarea "x"
type textarea "Hi Kyum - great to meet you. First oI'm energized by Liner's mission to democra…"
type textarea "x"
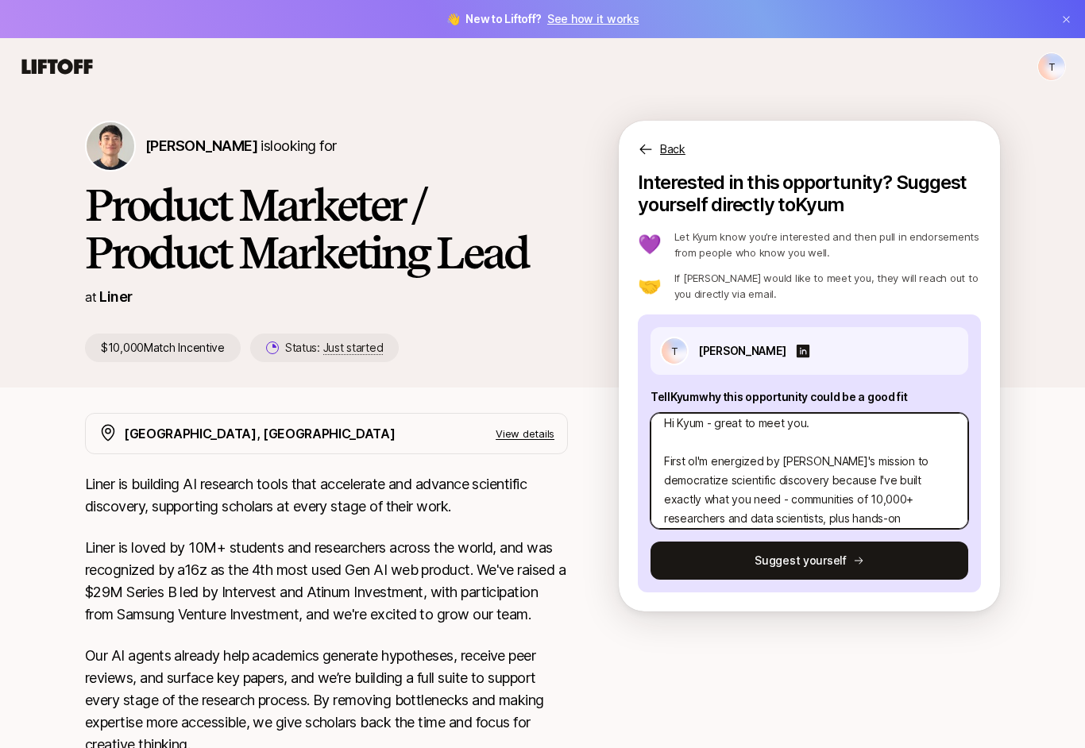
type textarea "Hi Kyum - great to meet you. First ofI'm energized by Liner's mission to democr…"
type textarea "x"
type textarea "Hi Kyum - great to meet you. First offI'm energized by Liner's mission to democ…"
type textarea "x"
type textarea "Hi Kyum - great to meet you. First off I'm energized by Liner's mission to demo…"
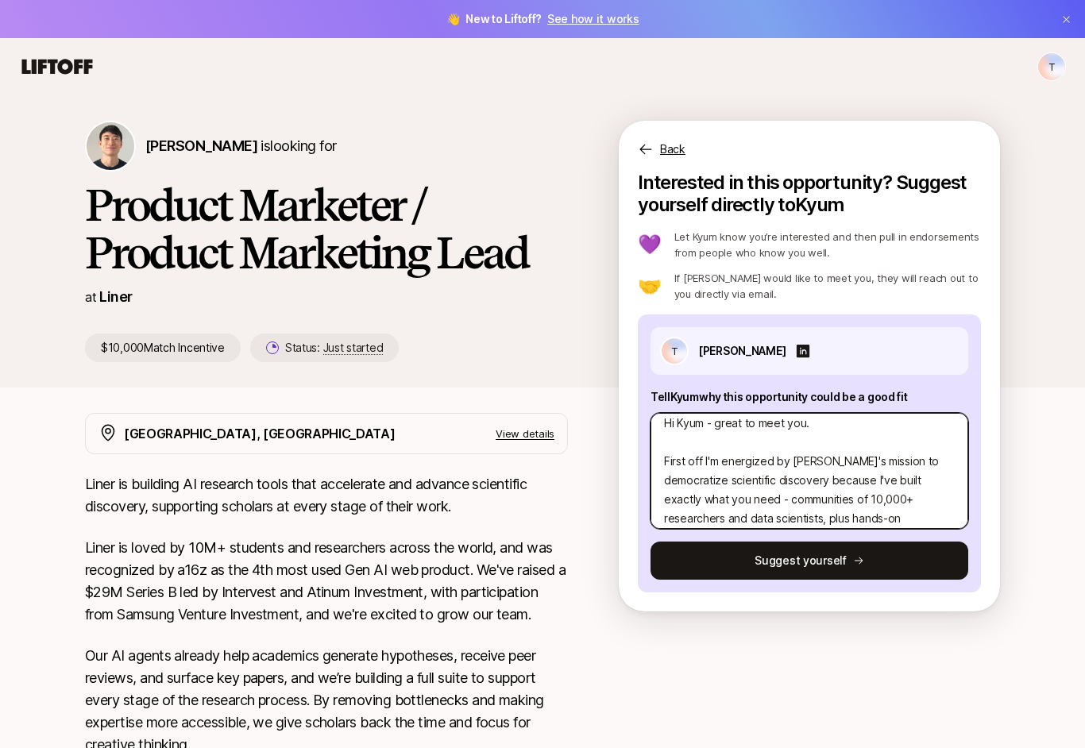
type textarea "x"
type textarea "Hi Kyum - great to meet you. First off -I'm energized by Liner's mission to dem…"
type textarea "x"
type textarea "Hi Kyum - great to meet you. First off - I'm energized by Liner's mission to de…"
type textarea "x"
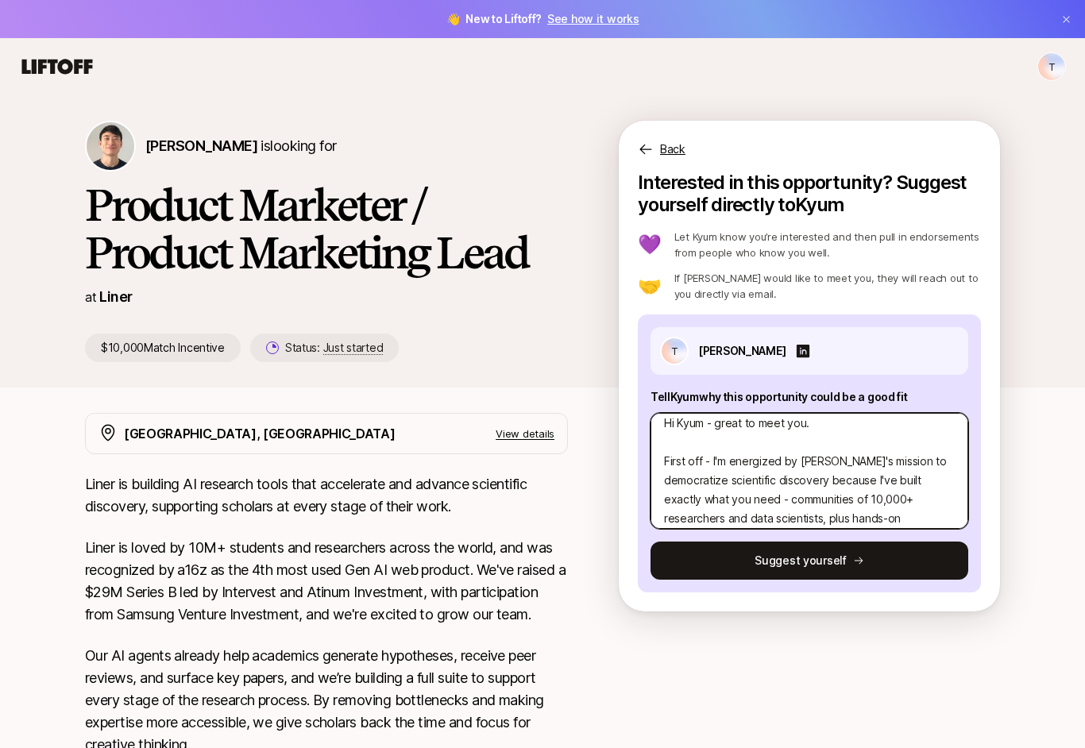
type textarea "Hi Kyum - great to meet you. First off - II'm energized by Liner's mission to d…"
type textarea "x"
type textarea "Hi Kyum - great to meet you. First off - I’I'm energized by Liner's mission to …"
type textarea "x"
type textarea "Hi Kyum - great to meet you. First off - I’mI'm energized by Liner's mission to…"
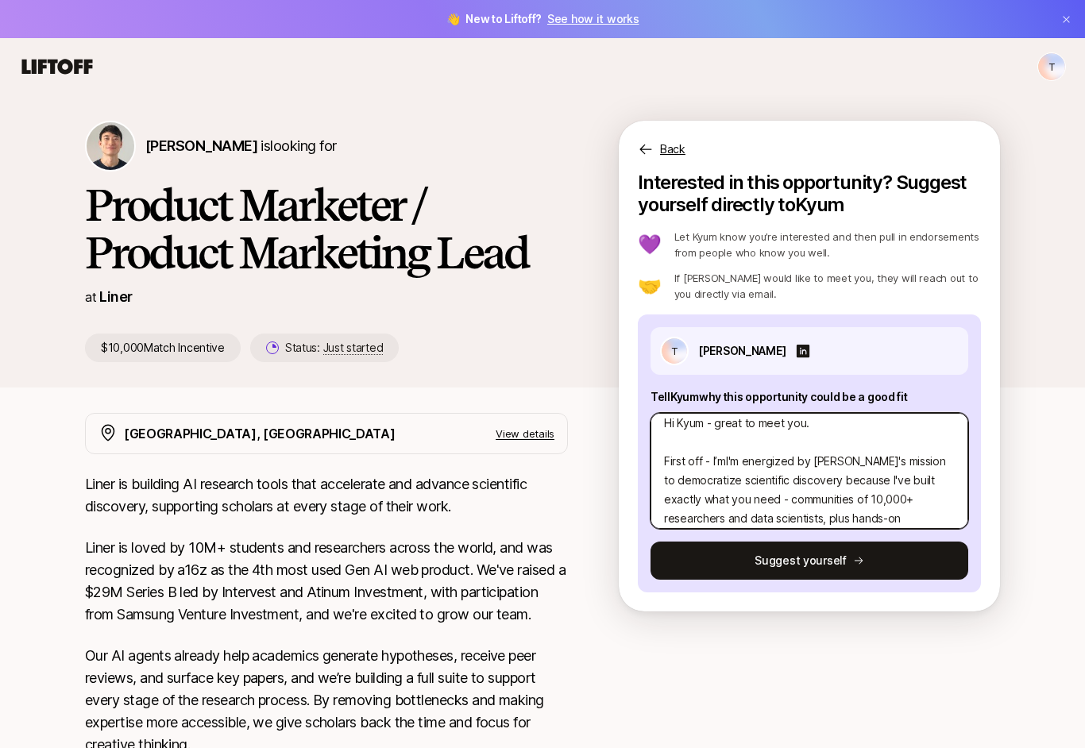
type textarea "x"
type textarea "Hi Kyum - great to meet you. First off - I’m bI'm energized by Liner's mission …"
type textarea "x"
type textarea "Hi Kyum - great to meet you. First off - I’m baI'm energized by Liner's mission…"
type textarea "x"
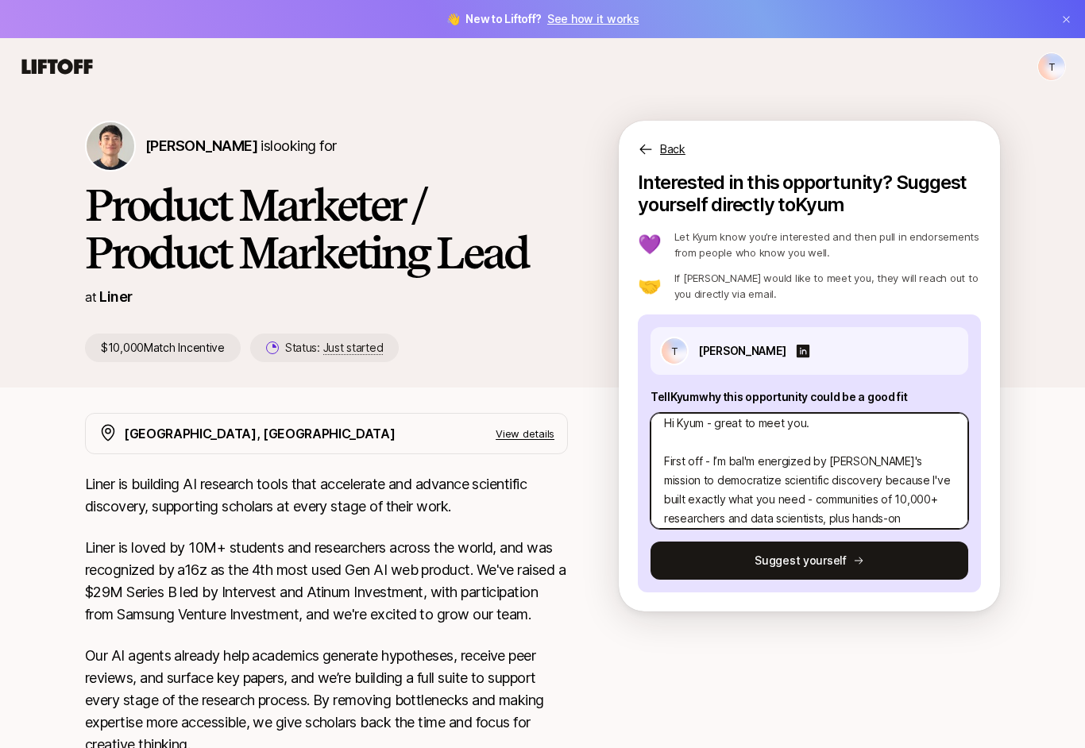
type textarea "Hi Kyum - great to meet you. First off - I’m basI'm energized by Liner's missio…"
type textarea "x"
type textarea "Hi Kyum - great to meet you. First off - I’m baseI'm energized by Liner's missi…"
type textarea "x"
type textarea "Hi Kyum - great to meet you. First off - I’m basedI'm energized by Liner's miss…"
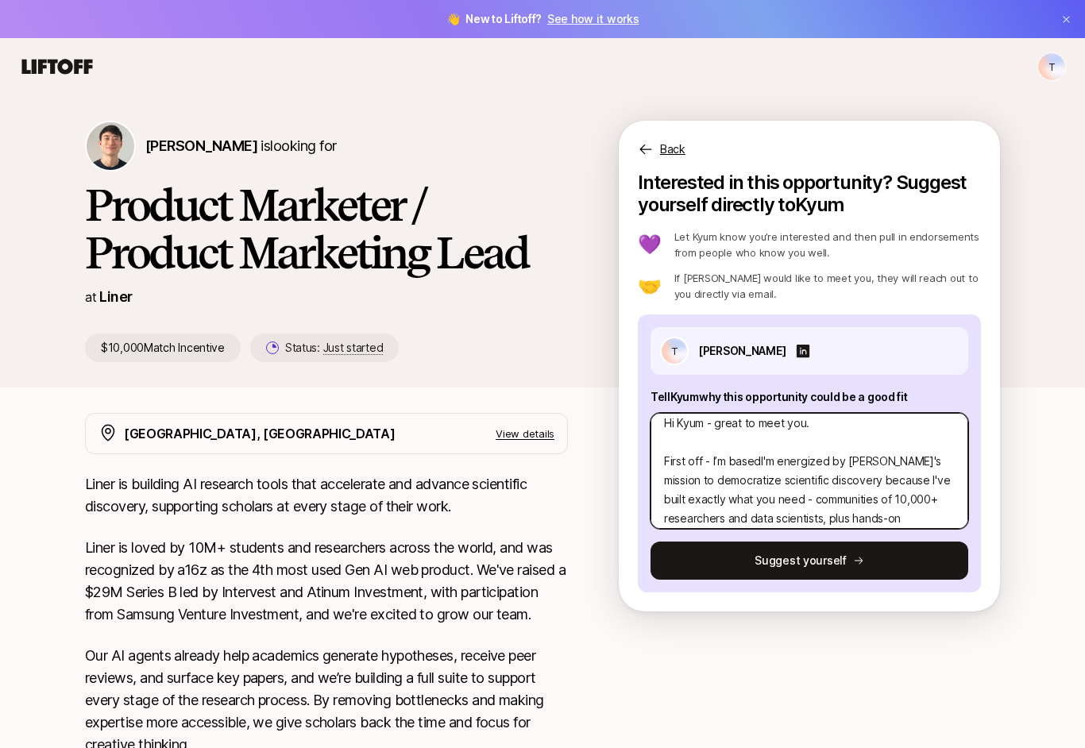
type textarea "x"
type textarea "Hi Kyum - great to meet you. First off - I’m based I'm energized by Liner's mis…"
type textarea "x"
type textarea "Hi Kyum - great to meet you. First off - I’m based inI'm energized by Liner's m…"
type textarea "x"
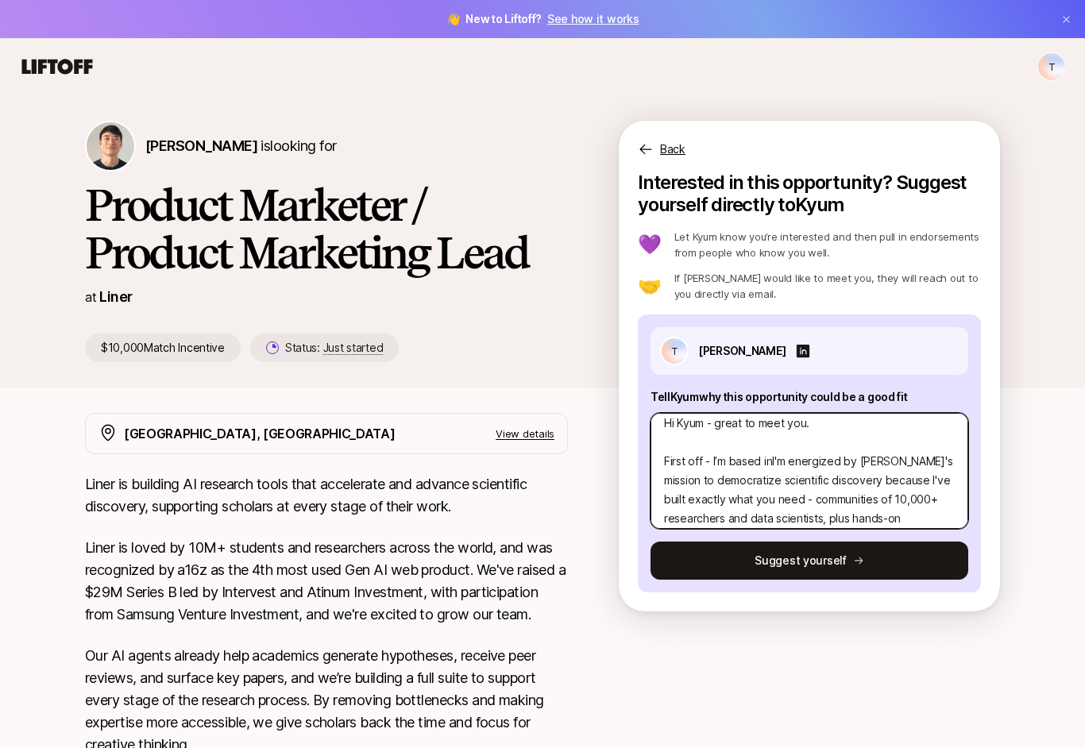
type textarea "Hi Kyum - great to meet you. First off - I’m based in I'm energized by Liner's …"
type textarea "x"
type textarea "Hi Kyum - great to meet you. First off - I’m based in tI'm energized by Liner's…"
type textarea "x"
type textarea "Hi Kyum - great to meet you. First off - I’m based in thI'm energized by Liner'…"
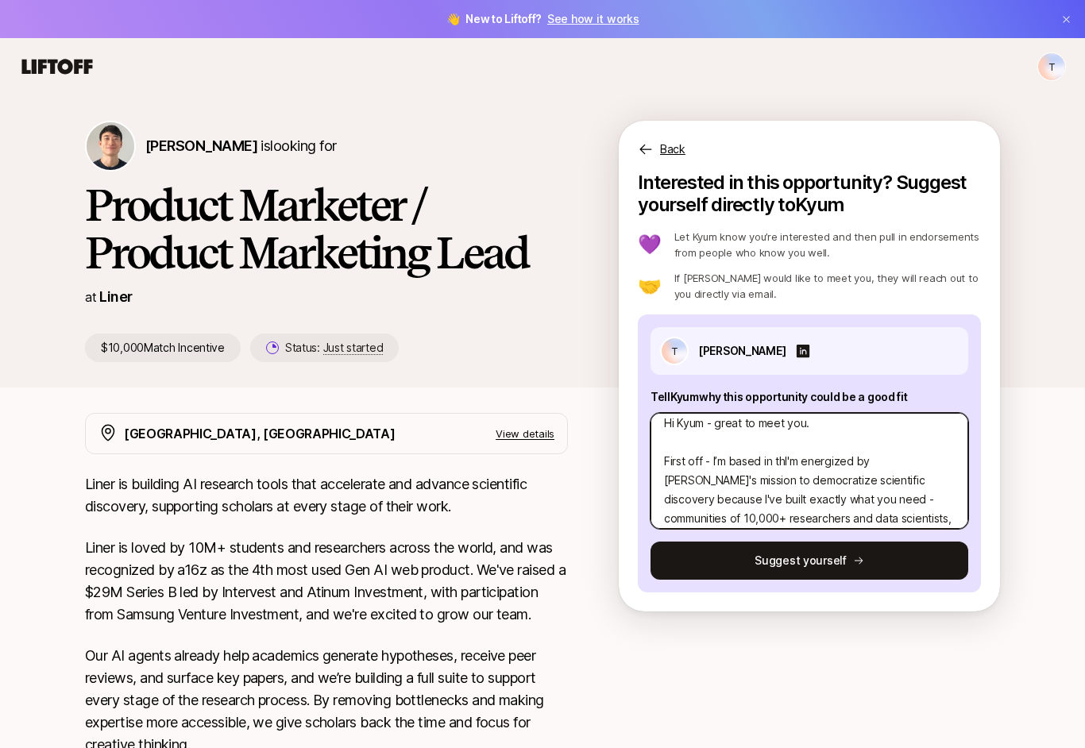
type textarea "x"
type textarea "Hi Kyum - great to meet you. First off - I’m based in theI'm energized by Liner…"
type textarea "x"
type textarea "Hi Kyum - great to meet you. First off - I’m based in the I'm energized by Line…"
type textarea "x"
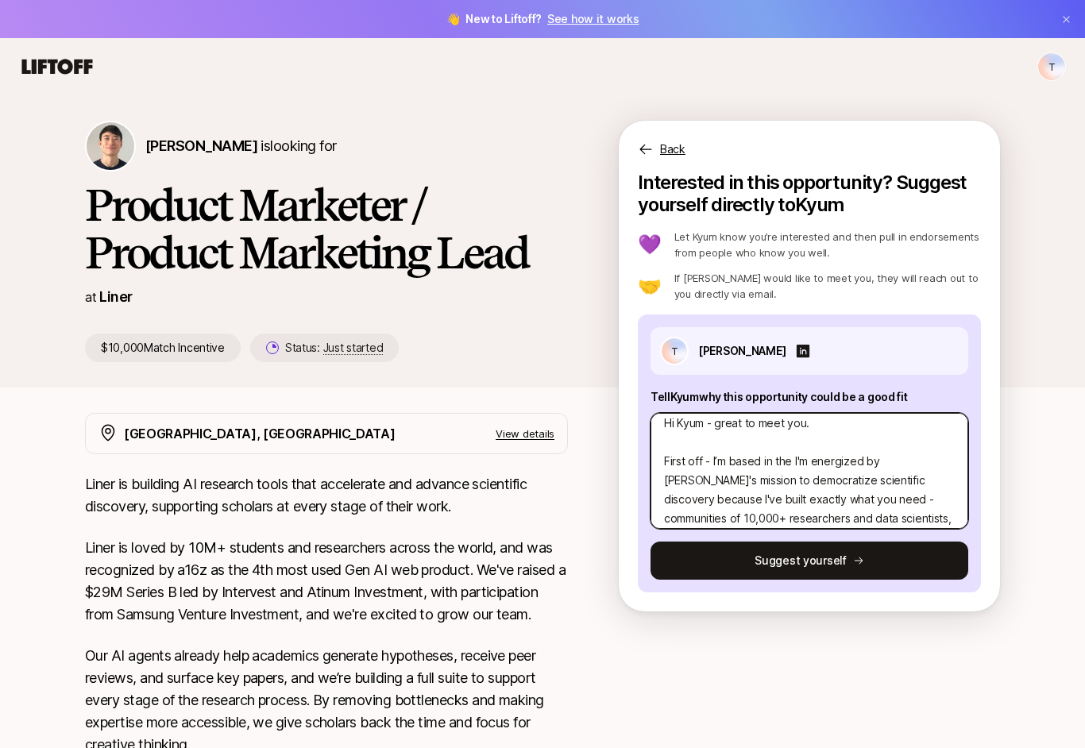
type textarea "Hi Kyum - great to meet you. First off - I’m based in the SI'm energized by Lin…"
type textarea "x"
type textarea "Hi Kyum - great to meet you. First off - I’m based in the SFI'm energized by Li…"
type textarea "x"
type textarea "Hi Kyum - great to meet you. First off - I’m based in the SI'm energized by Lin…"
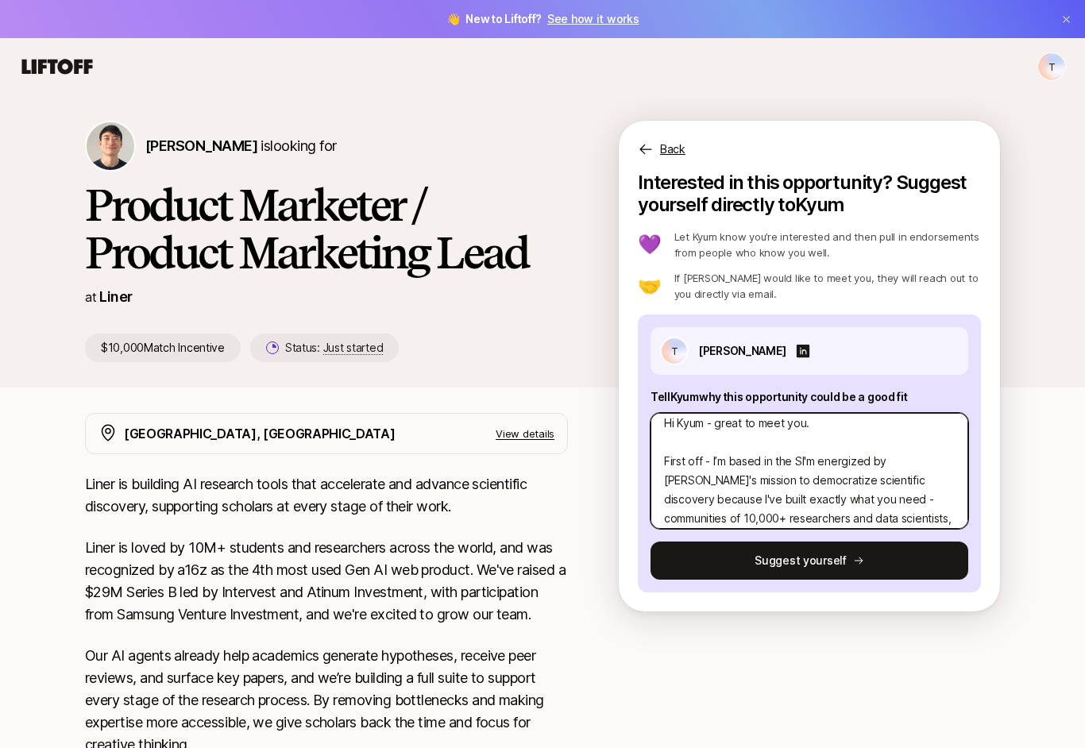
type textarea "x"
type textarea "Hi Kyum - great to meet you. First off - I’m based in the I'm energized by Line…"
type textarea "x"
type textarea "Hi Kyum - great to meet you. First off - I’m based in theI'm energized by Liner…"
type textarea "x"
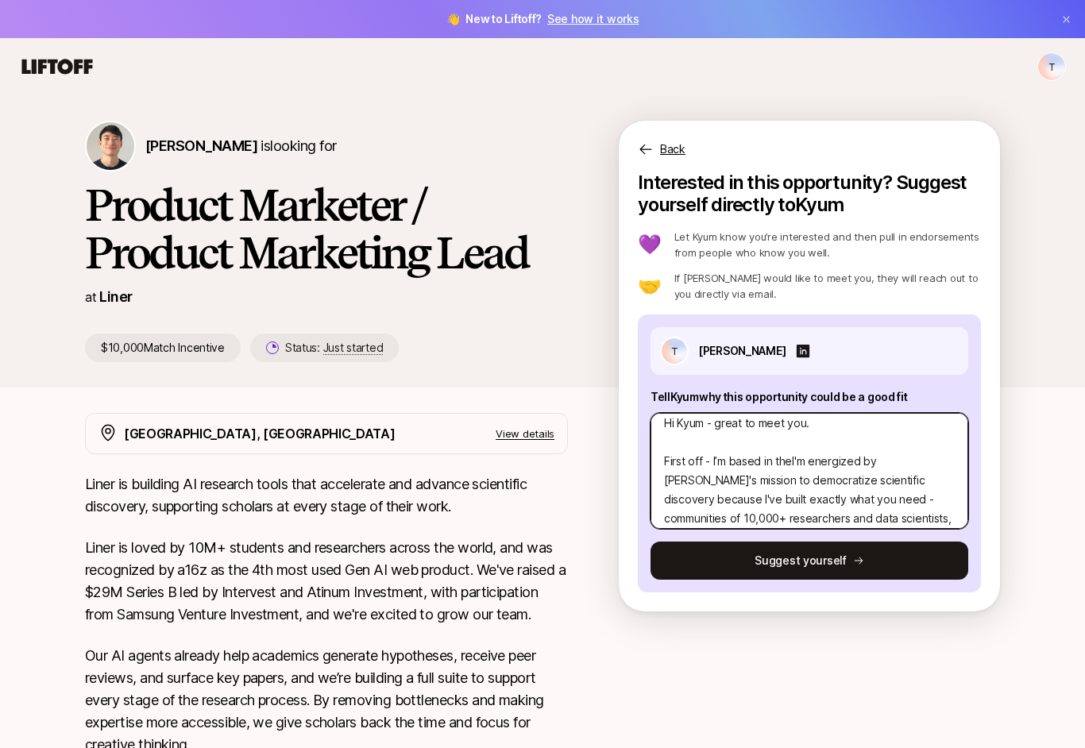
type textarea "Hi Kyum - great to meet you. First off - I’m based in thI'm energized by Liner'…"
type textarea "x"
type textarea "Hi Kyum - great to meet you. First off - I’m based in tI'm energized by Liner's…"
type textarea "x"
type textarea "Hi Kyum - great to meet you. First off - I’m based in I'm energized by Liner's …"
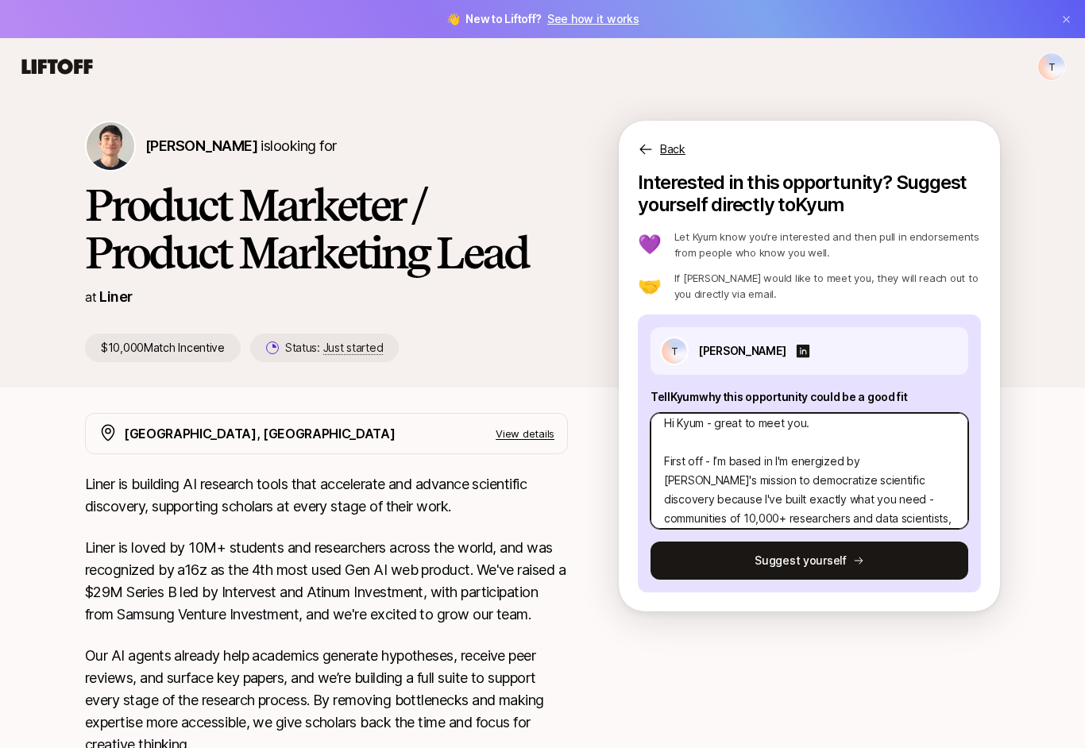
type textarea "x"
type textarea "Hi Kyum - great to meet you. First off - I’m based in tI'm energized by Liner's…"
type textarea "x"
type textarea "Hi Kyum - great to meet you. First off - I’m based in theI'm energized by Liner…"
type textarea "x"
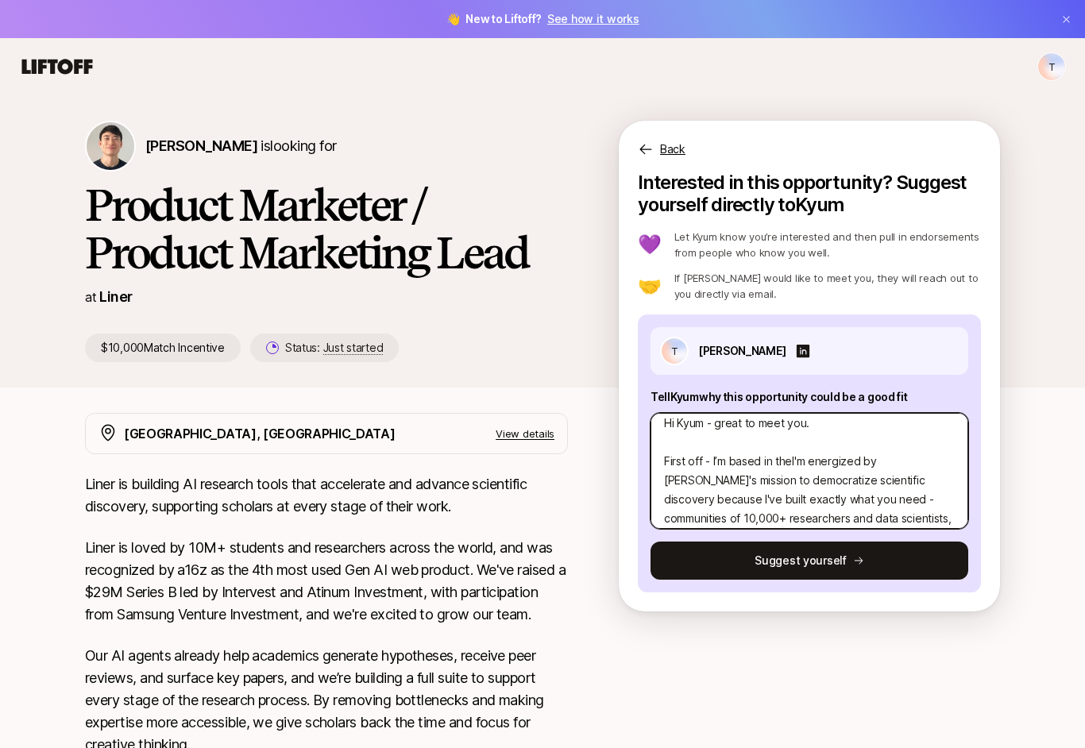
type textarea "Hi Kyum - great to meet you. First off - I’m based in the I'm energized by Line…"
type textarea "x"
type textarea "Hi Kyum - great to meet you. First off - I’m based in the NOI'm energized by Li…"
type textarea "x"
type textarea "Hi Kyum - great to meet you. First off - I’m based in the NOrI'm energized by L…"
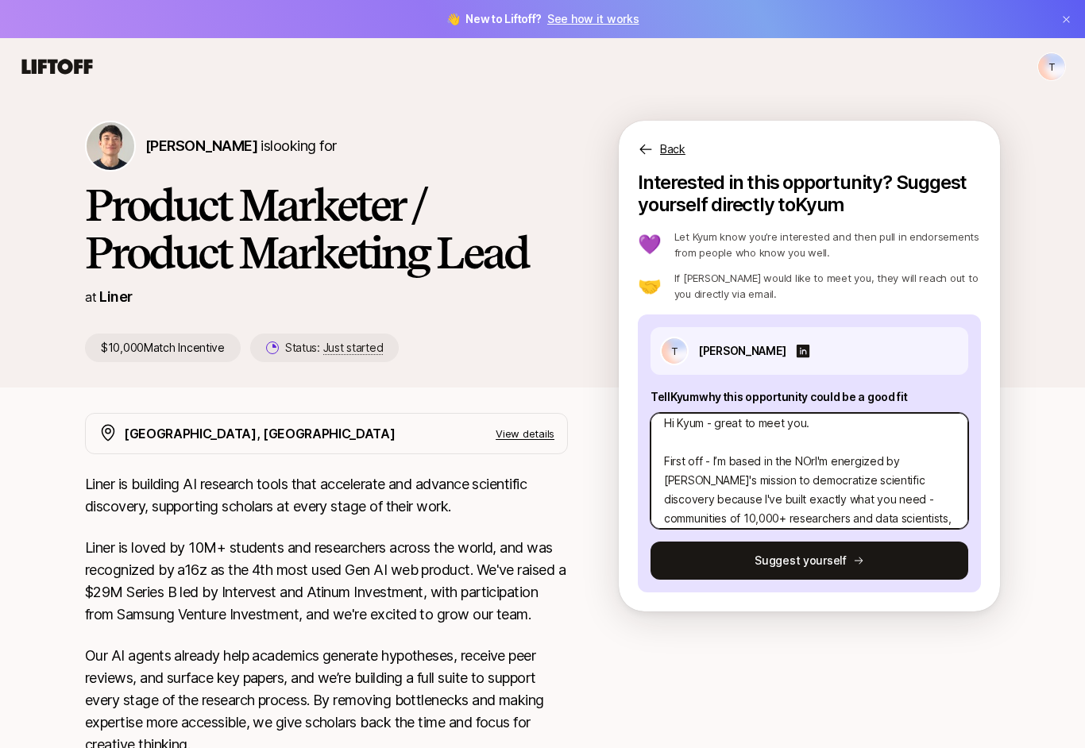
type textarea "x"
type textarea "Hi Kyum - great to meet you. First off - I’m based in the NOrtI'm energized by …"
type textarea "x"
type textarea "Hi Kyum - great to meet you. First off - I’m based in the NOrI'm energized by L…"
type textarea "x"
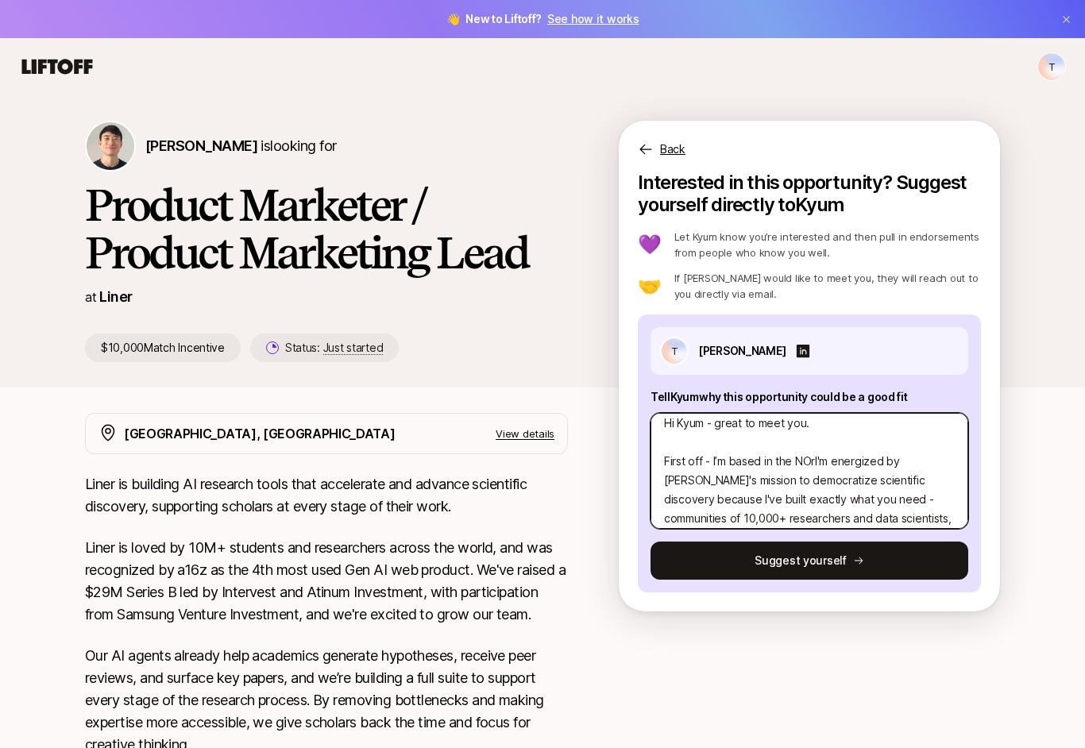
type textarea "Hi Kyum - great to meet you. First off - I’m based in the NOI'm energized by Li…"
type textarea "x"
type textarea "Hi Kyum - great to meet you. First off - I’m based in the NI'm energized by Lin…"
type textarea "x"
type textarea "Hi Kyum - great to meet you. First off - I’m based in the I'm energized by Line…"
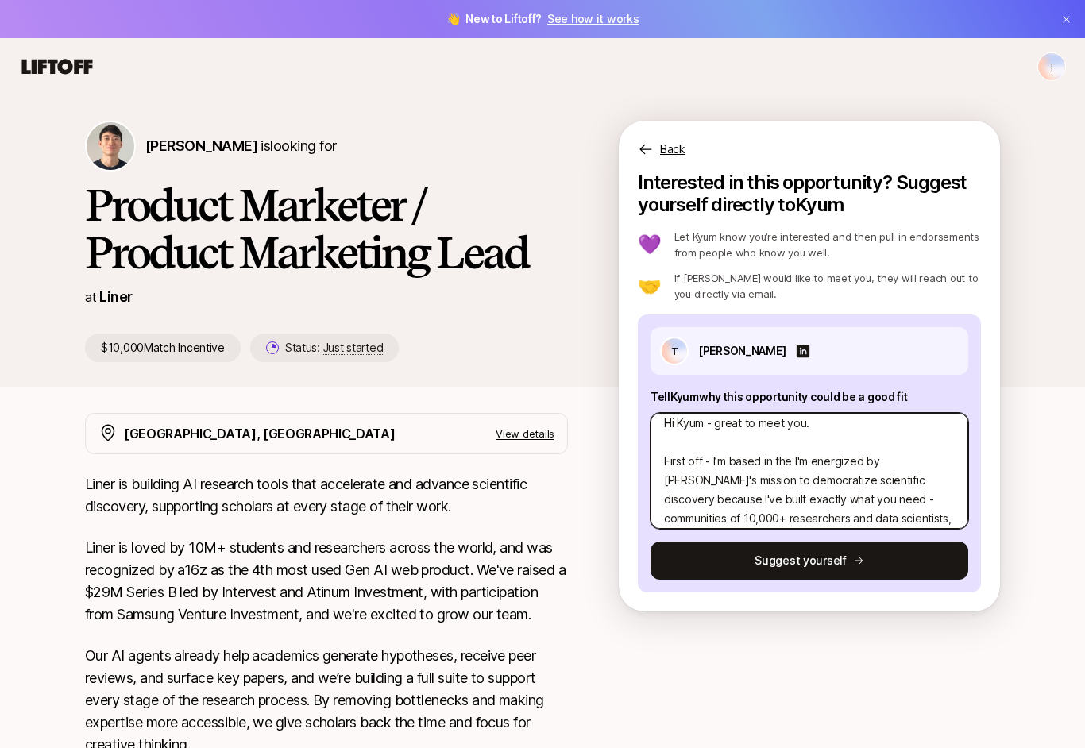
type textarea "x"
type textarea "Hi Kyum - great to meet you. First off - I’m based in theI'm energized by Liner…"
type textarea "x"
type textarea "Hi Kyum - great to meet you. First off - I’m based in thI'm energized by Liner'…"
type textarea "x"
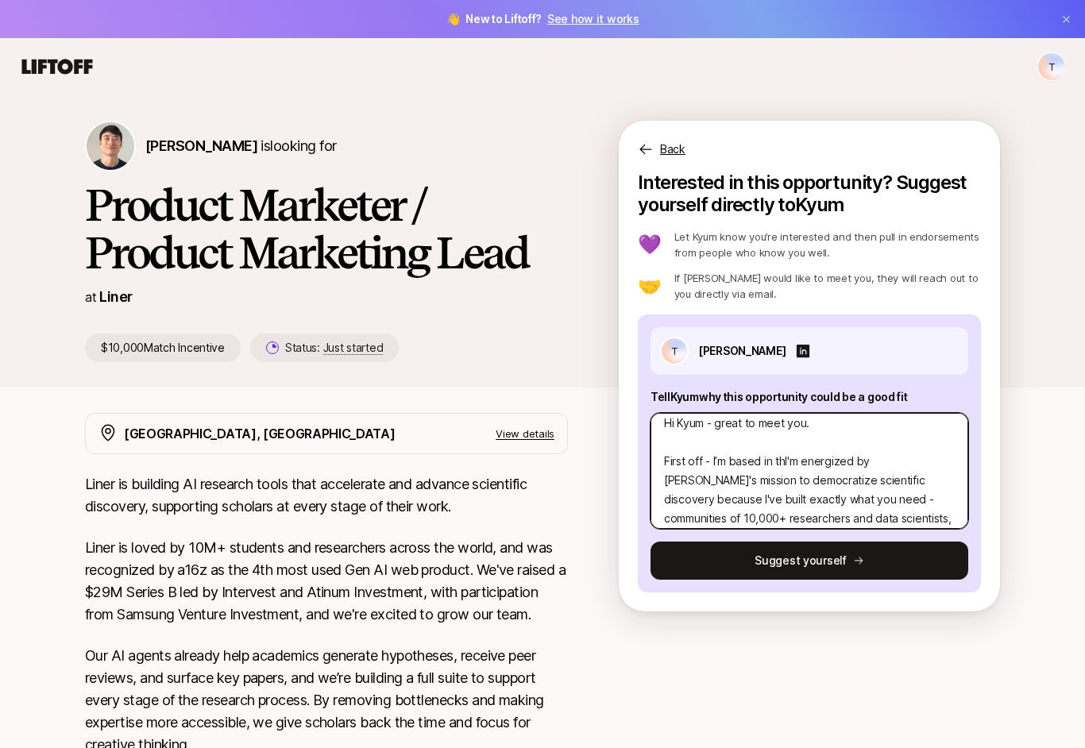
type textarea "Hi Kyum - great to meet you. First off - I’m based in tI'm energized by Liner's…"
type textarea "x"
type textarea "Hi Kyum - great to meet you. First off - I’m based in I'm energized by Liner's …"
type textarea "x"
type textarea "Hi Kyum - great to meet you. First off - I’m based in MI'm energized by Liner's…"
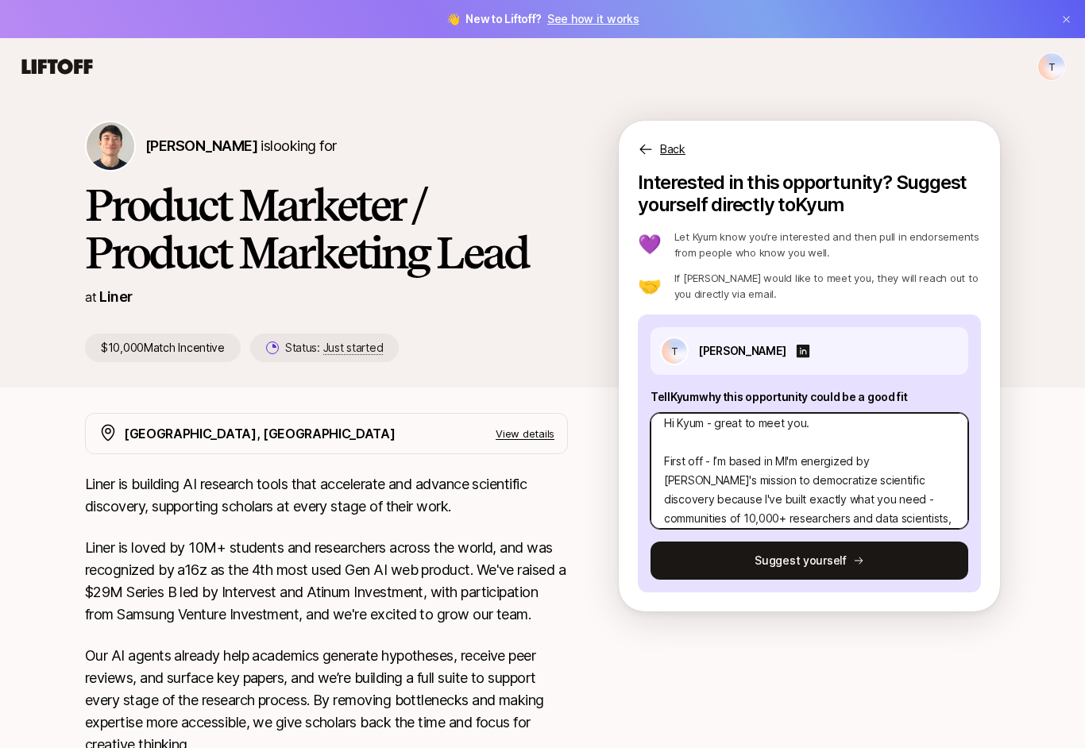
type textarea "x"
type textarea "Hi Kyum - great to meet you. First off - I’m based in MaI'm energized by Liner'…"
type textarea "x"
type textarea "Hi Kyum - great to meet you. First off - I’m based in MaiI'm energized by Liner…"
type textarea "x"
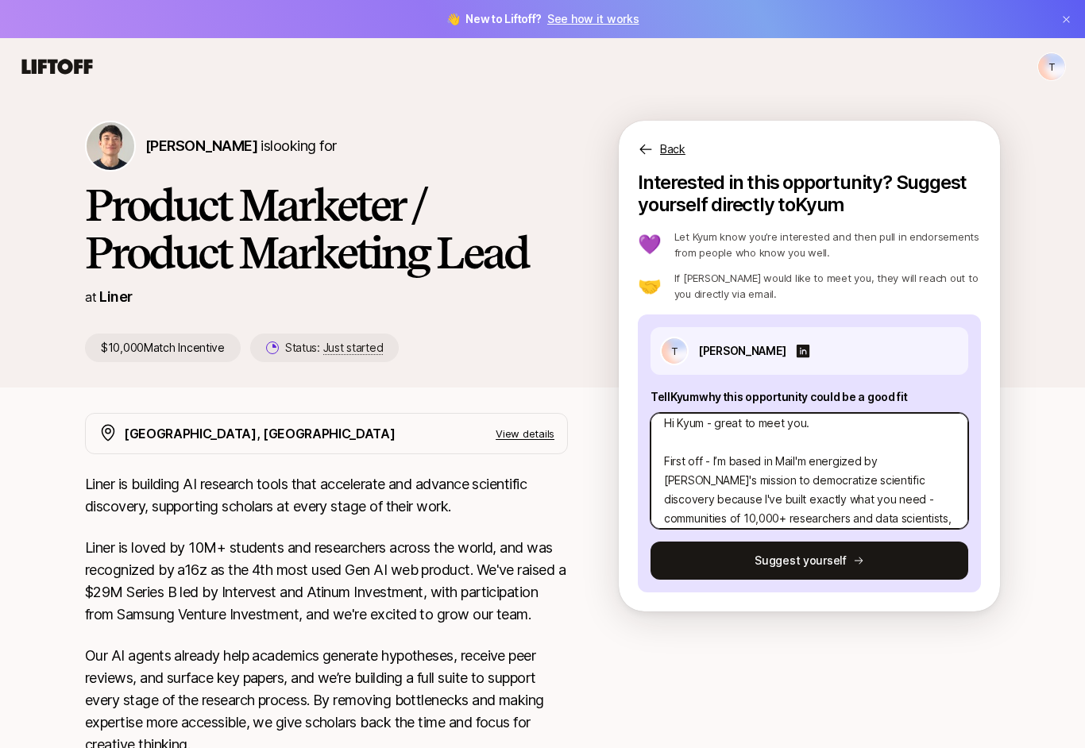
type textarea "Hi Kyum - great to meet you. First off - I’m based in MainI'm energized by Line…"
type textarea "x"
type textarea "Hi Kyum - great to meet you. First off - I’m based in Main,I'm energized by Lin…"
type textarea "x"
type textarea "Hi Kyum - great to meet you. First off - I’m based in MainI'm energized by Line…"
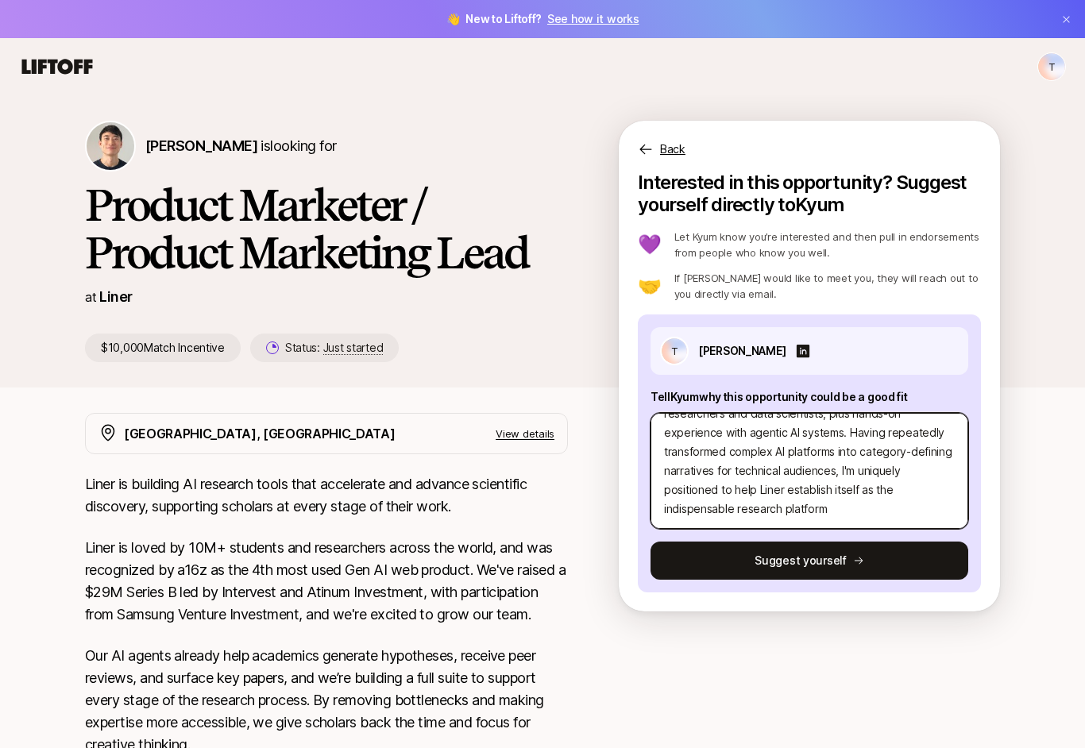
scroll to position [172, 0]
click at [842, 511] on textarea "Hi Kyum - great to meet you. First off - I’m based in Marin, so excited to work…" at bounding box center [809, 471] width 318 height 116
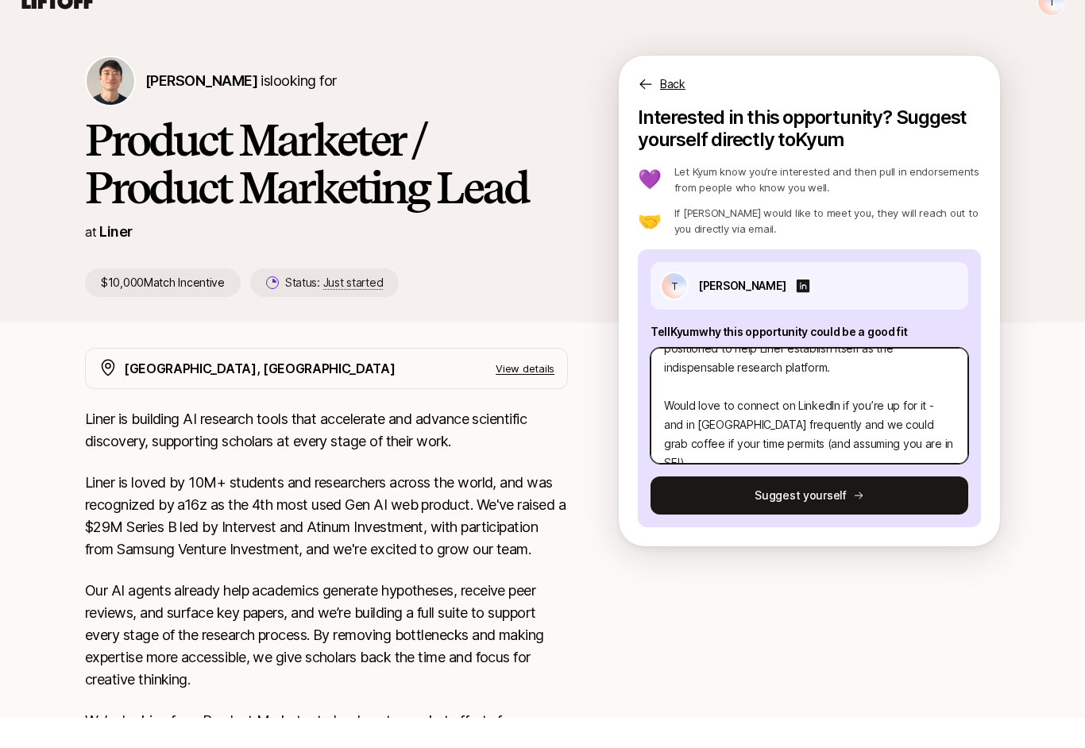
scroll to position [0, 0]
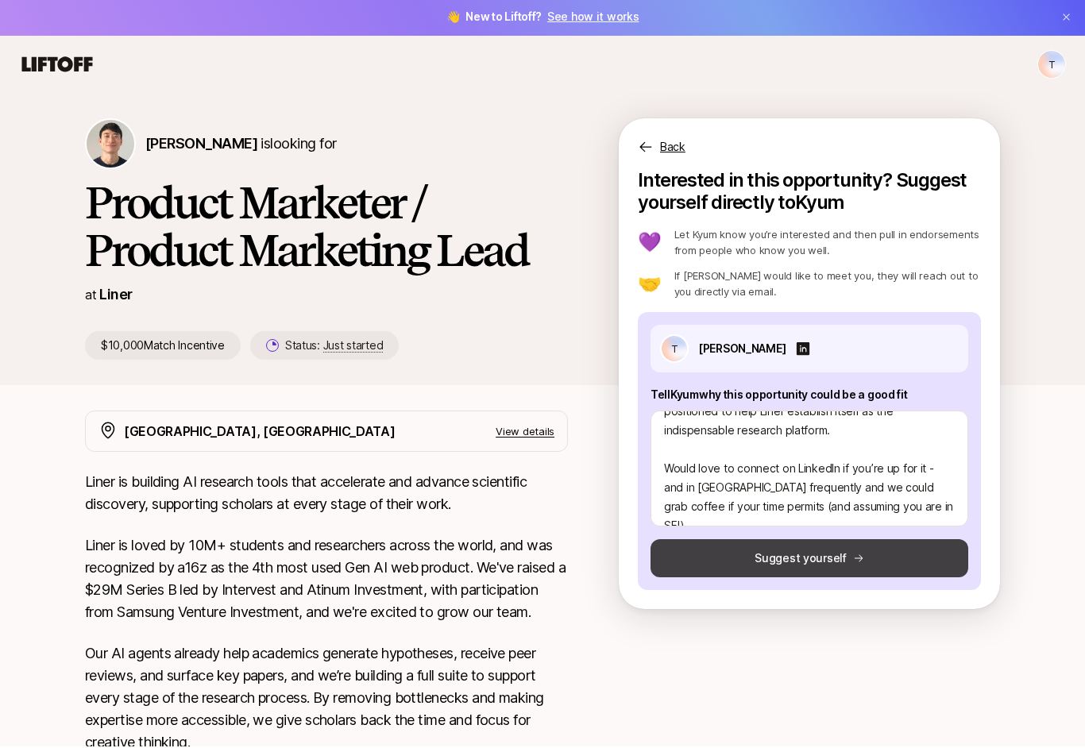
click at [723, 565] on button "Suggest yourself" at bounding box center [809, 561] width 318 height 38
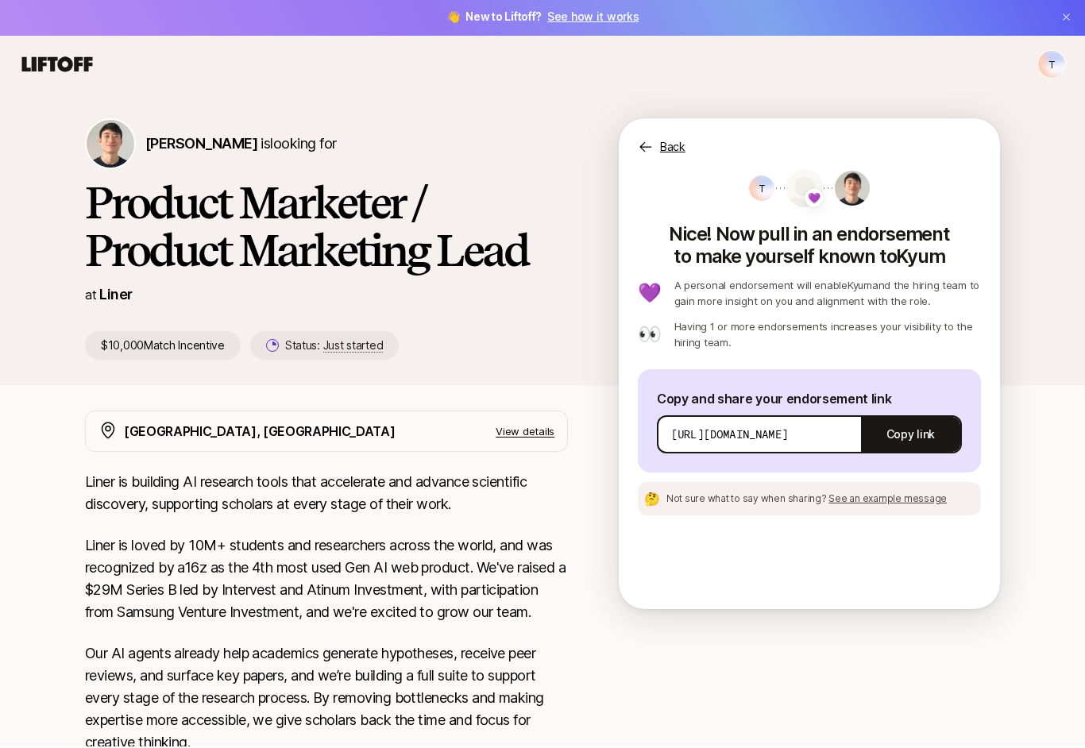
scroll to position [2, 0]
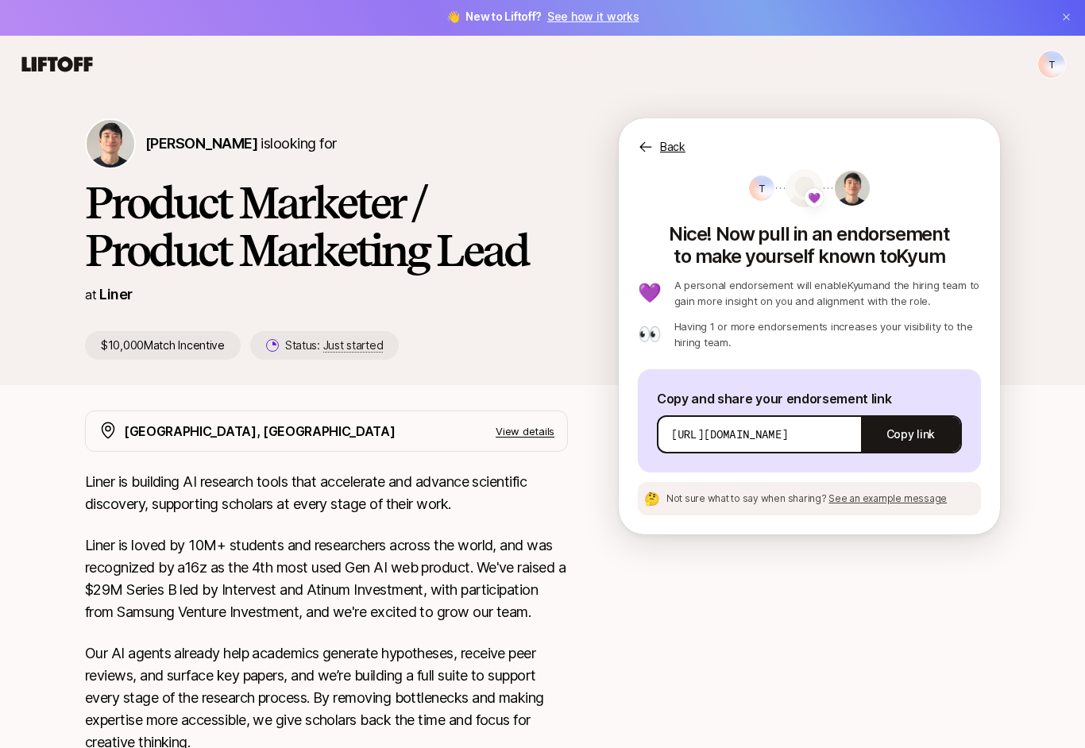
click at [908, 503] on span "See an example message" at bounding box center [887, 498] width 118 height 12
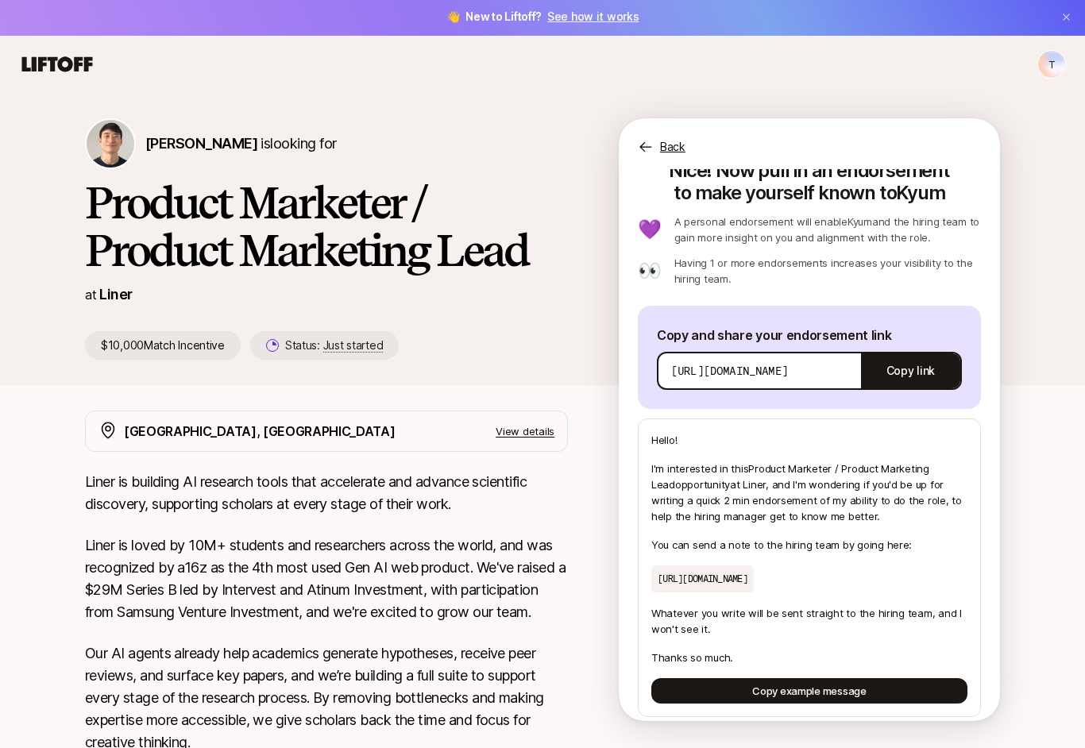
scroll to position [56, 0]
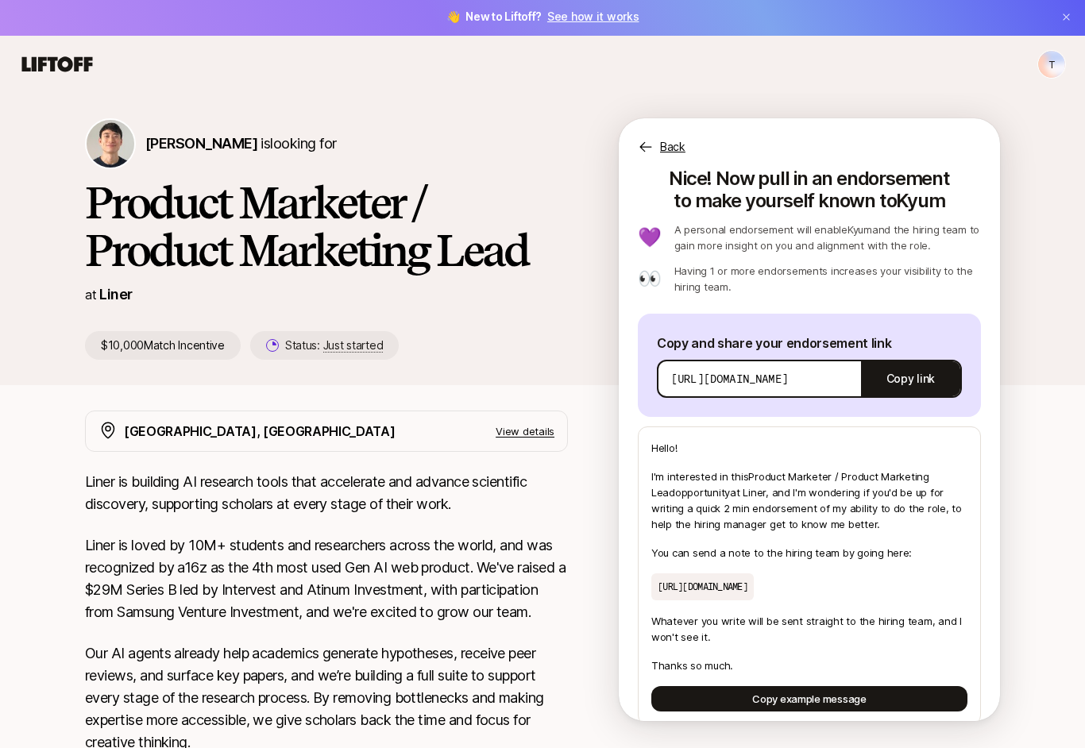
click at [696, 381] on p "https://app.liftoff.xyz/s/pennEm?token=ee469d8f-a978-4acc-a92e-b1a78c7e1ba7&act…" at bounding box center [729, 379] width 117 height 16
click at [742, 379] on p "https://app.liftoff.xyz/s/pennEm?token=ee469d8f-a978-4acc-a92e-b1a78c7e1ba7&act…" at bounding box center [729, 379] width 117 height 16
click at [742, 378] on p "https://app.liftoff.xyz/s/pennEm?token=ee469d8f-a978-4acc-a92e-b1a78c7e1ba7&act…" at bounding box center [729, 379] width 117 height 16
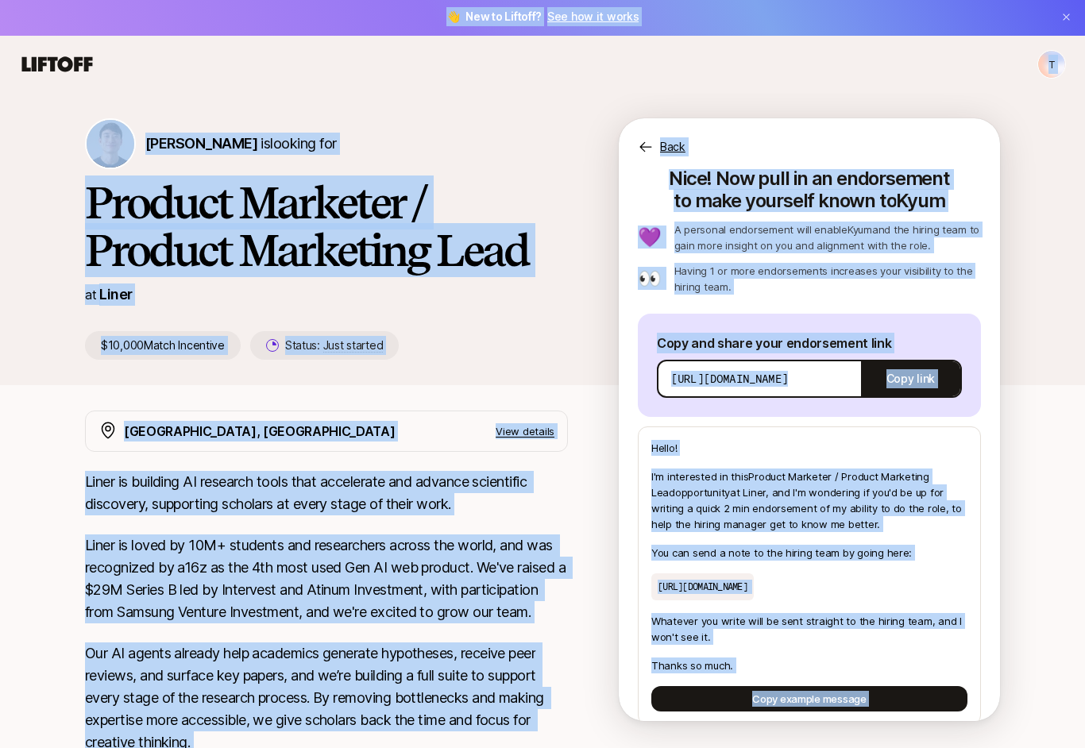
click at [707, 379] on p "https://app.liftoff.xyz/s/pennEm?token=ee469d8f-a978-4acc-a92e-b1a78c7e1ba7&act…" at bounding box center [729, 379] width 117 height 16
click at [672, 378] on p "https://app.liftoff.xyz/s/pennEm?token=ee469d8f-a978-4acc-a92e-b1a78c7e1ba7&act…" at bounding box center [729, 379] width 117 height 16
click at [742, 501] on p "I'm interested in this Product Marketer / Product Marketing Lead opportunity at…" at bounding box center [809, 500] width 316 height 64
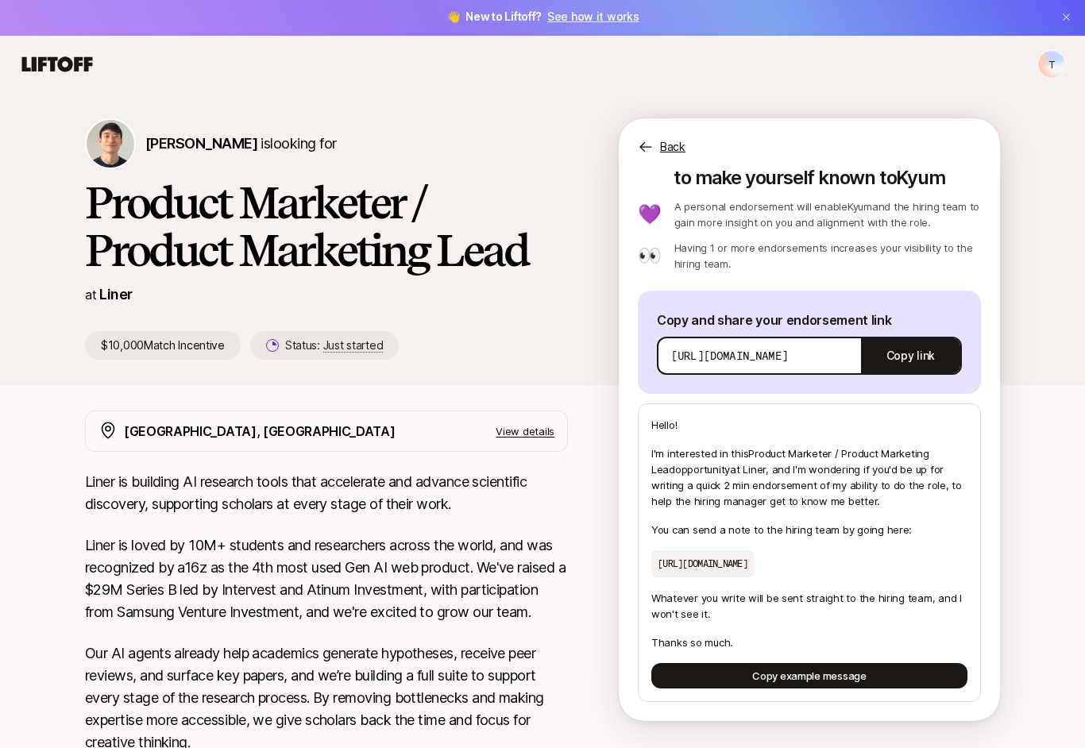
scroll to position [93, 0]
click at [707, 684] on button "Copy example message" at bounding box center [809, 675] width 316 height 25
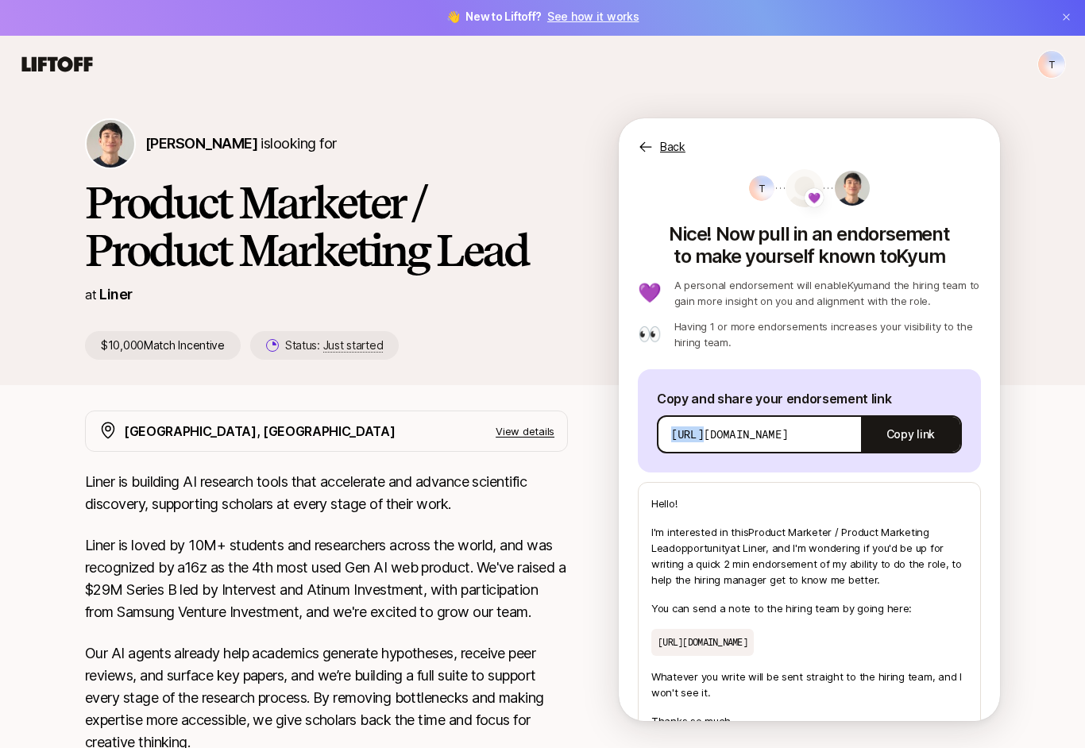
scroll to position [0, 0]
click at [910, 439] on button "Copy link" at bounding box center [910, 434] width 99 height 44
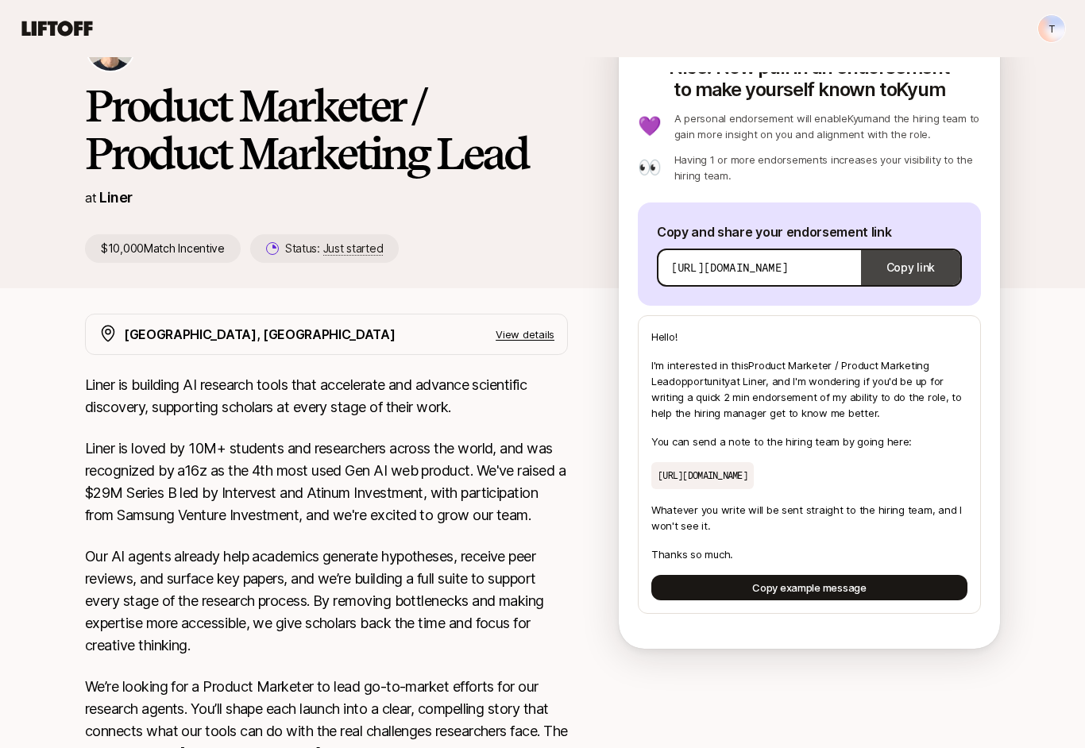
scroll to position [68, 0]
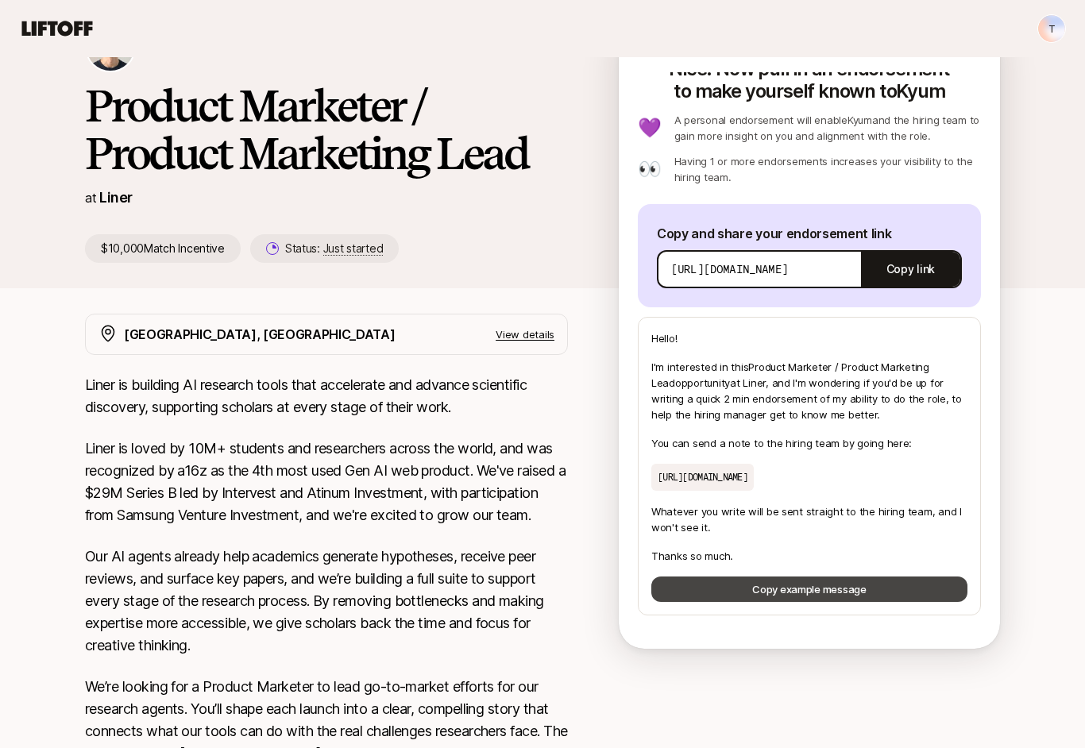
click at [704, 600] on button "Copy example message" at bounding box center [809, 588] width 316 height 25
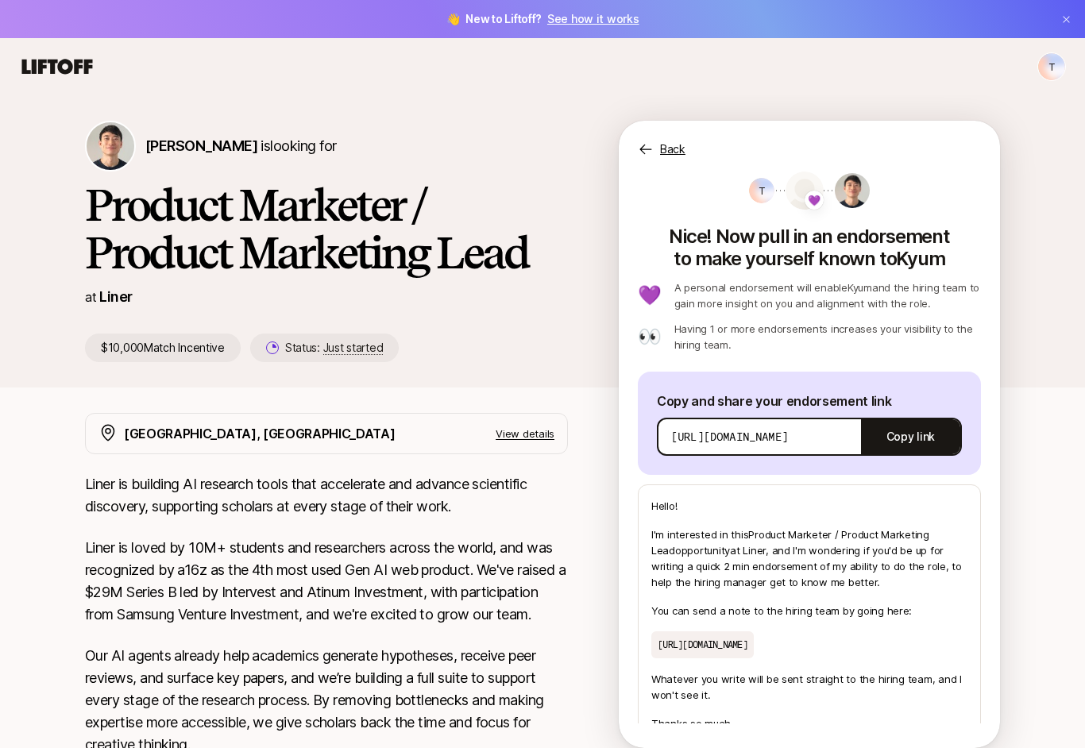
scroll to position [0, 0]
click at [668, 153] on p "Back" at bounding box center [672, 149] width 25 height 19
